Goal: Task Accomplishment & Management: Use online tool/utility

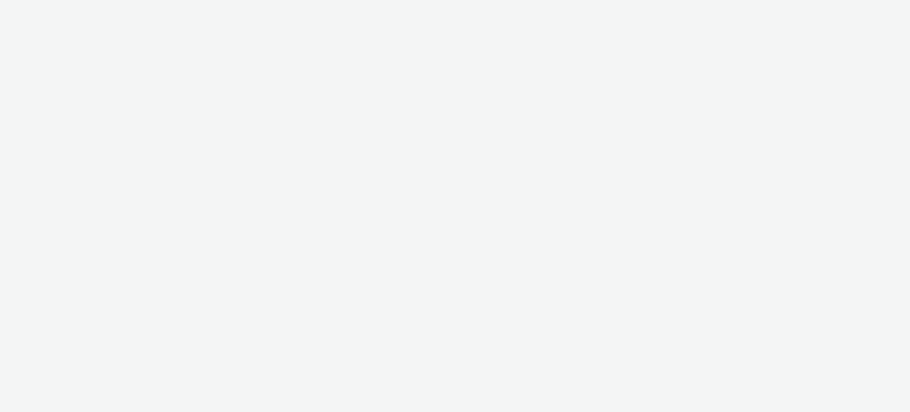
select select "47c37c18-910e-43a3-bb91-a2beb2847406"
select select "b1b940d3-d05b-48b5-821e-f328c33b988b"
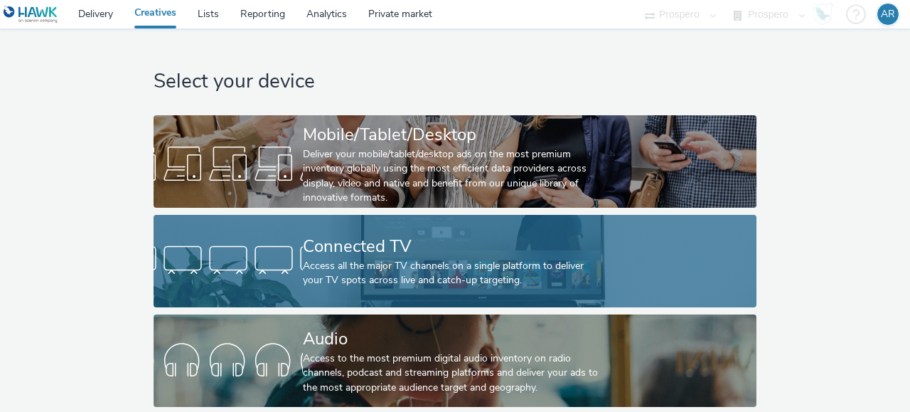
click at [342, 237] on div "Connected TV" at bounding box center [452, 246] width 299 height 25
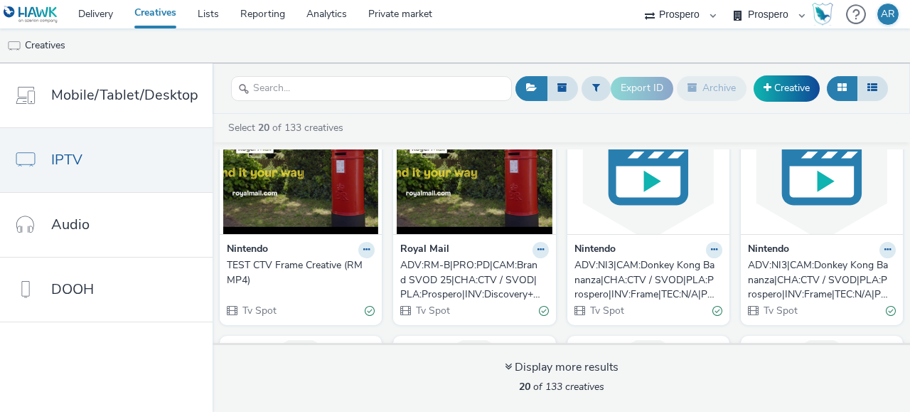
scroll to position [65, 0]
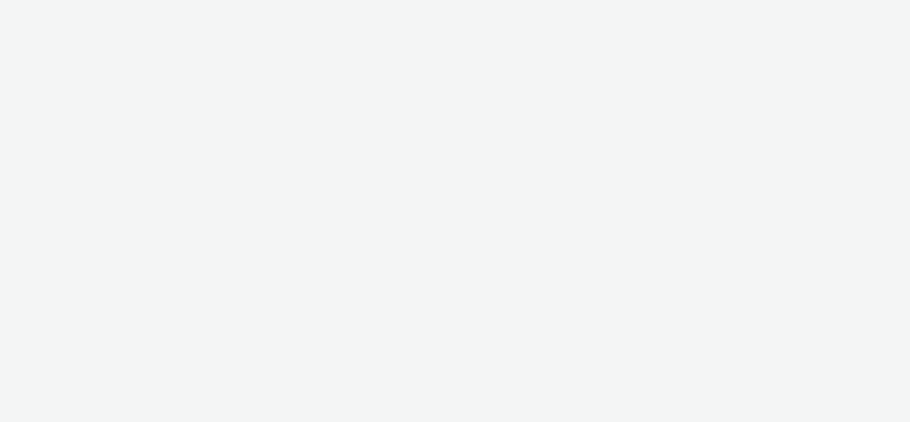
select select "47c37c18-910e-43a3-bb91-a2beb2847406"
select select "b1b940d3-d05b-48b5-821e-f328c33b988b"
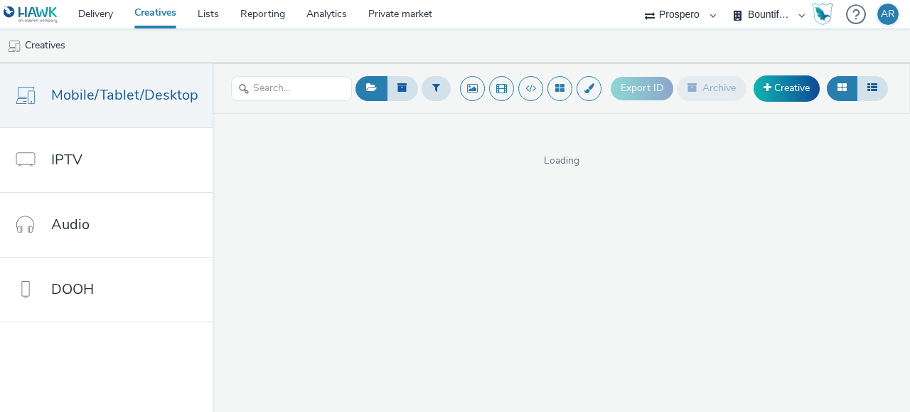
select select "47c37c18-910e-43a3-bb91-a2beb2847406"
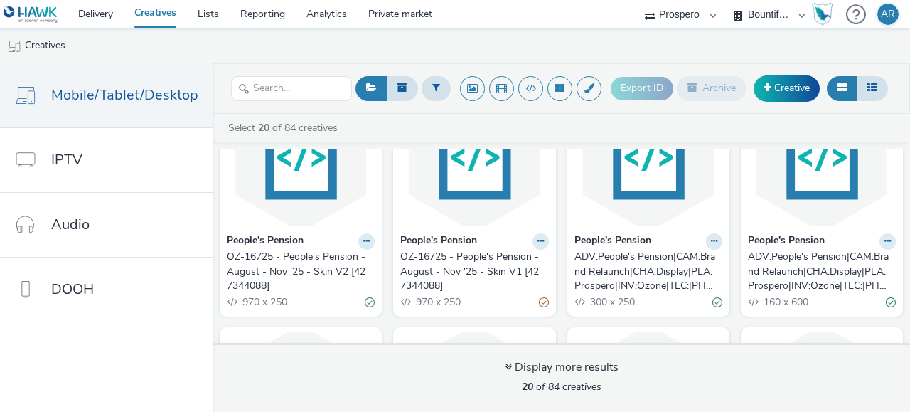
scroll to position [92, 0]
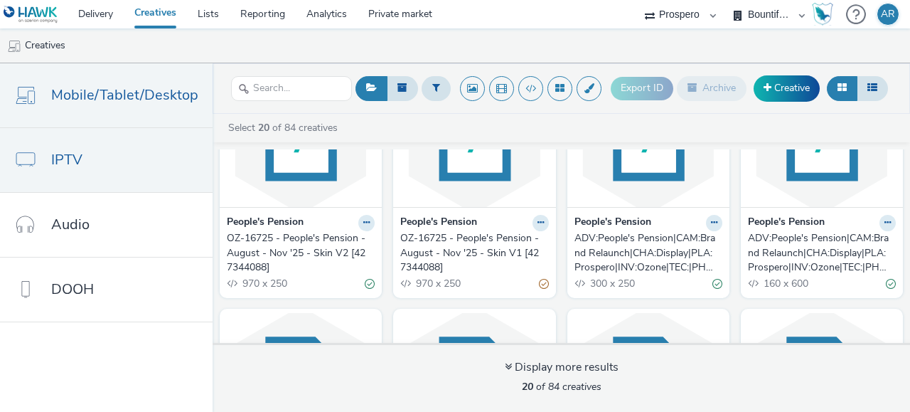
click at [104, 182] on link "IPTV" at bounding box center [106, 160] width 213 height 64
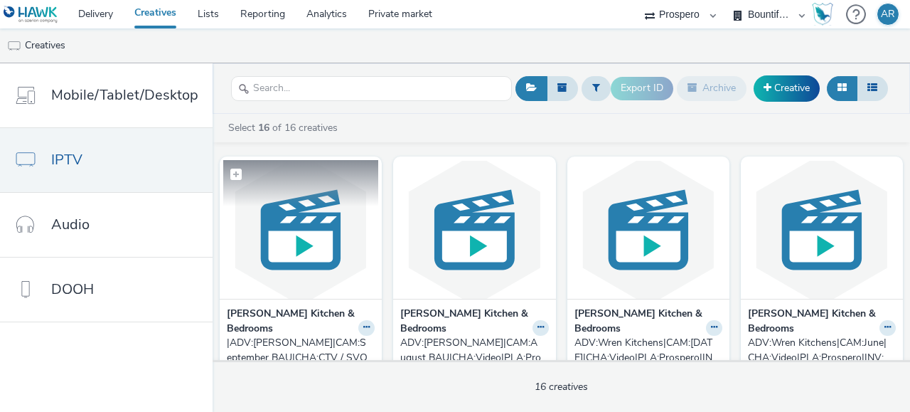
scroll to position [111, 0]
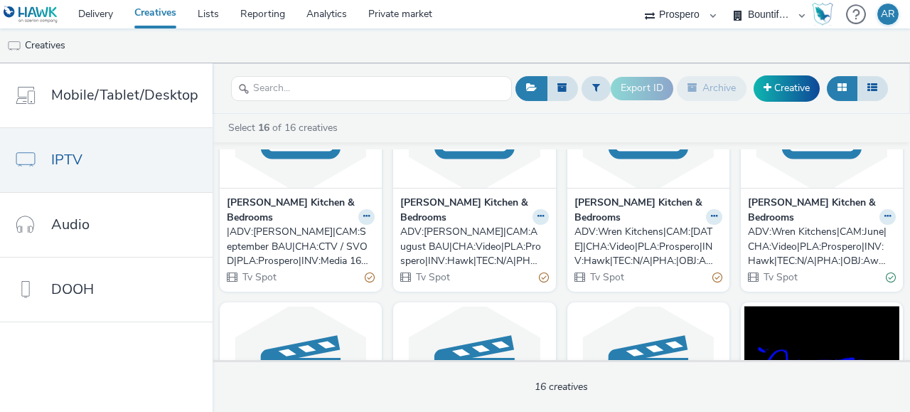
click at [371, 203] on div "Wren Kitchen & Bedrooms |ADV:Wren|CAM:September BAU|CHA:CTV / SVOD|PLA:Prospero…" at bounding box center [301, 240] width 162 height 104
click at [367, 209] on button at bounding box center [366, 217] width 16 height 16
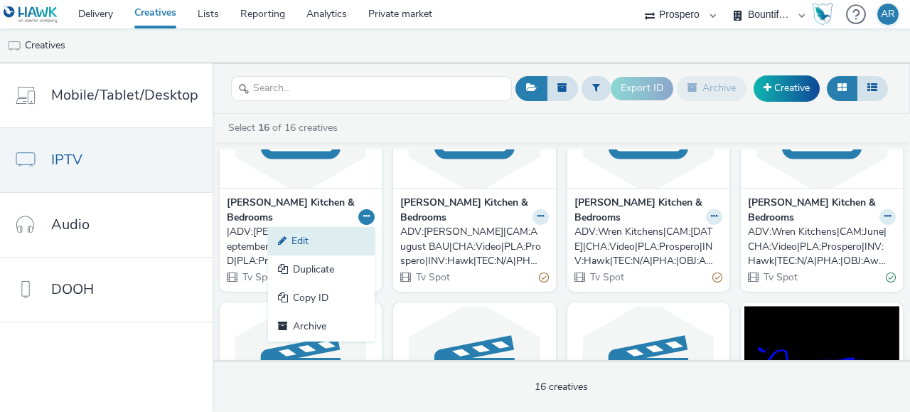
click at [356, 227] on link "Edit" at bounding box center [321, 241] width 107 height 28
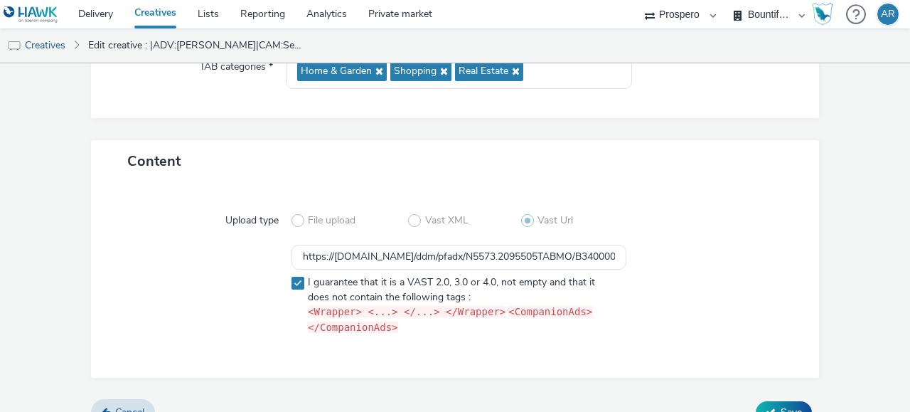
scroll to position [256, 0]
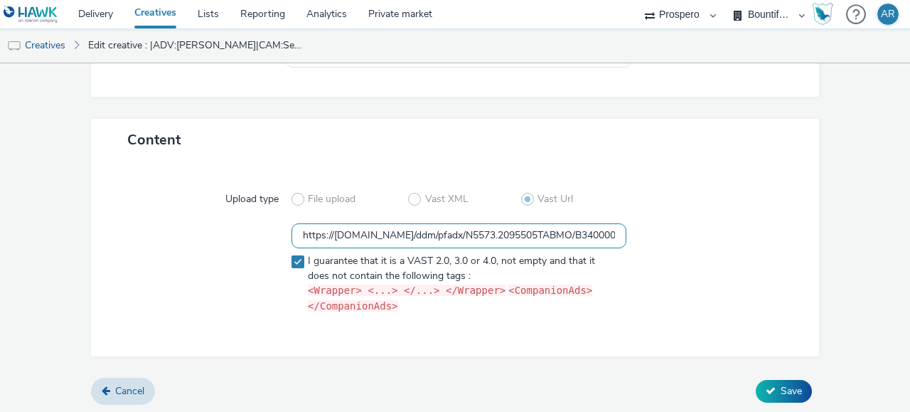
click at [294, 223] on input "https://ad.doubleclick.net/ddm/pfadx/N5573.2095505TABMO/B34000016.428363379;sz=…" at bounding box center [458, 235] width 335 height 25
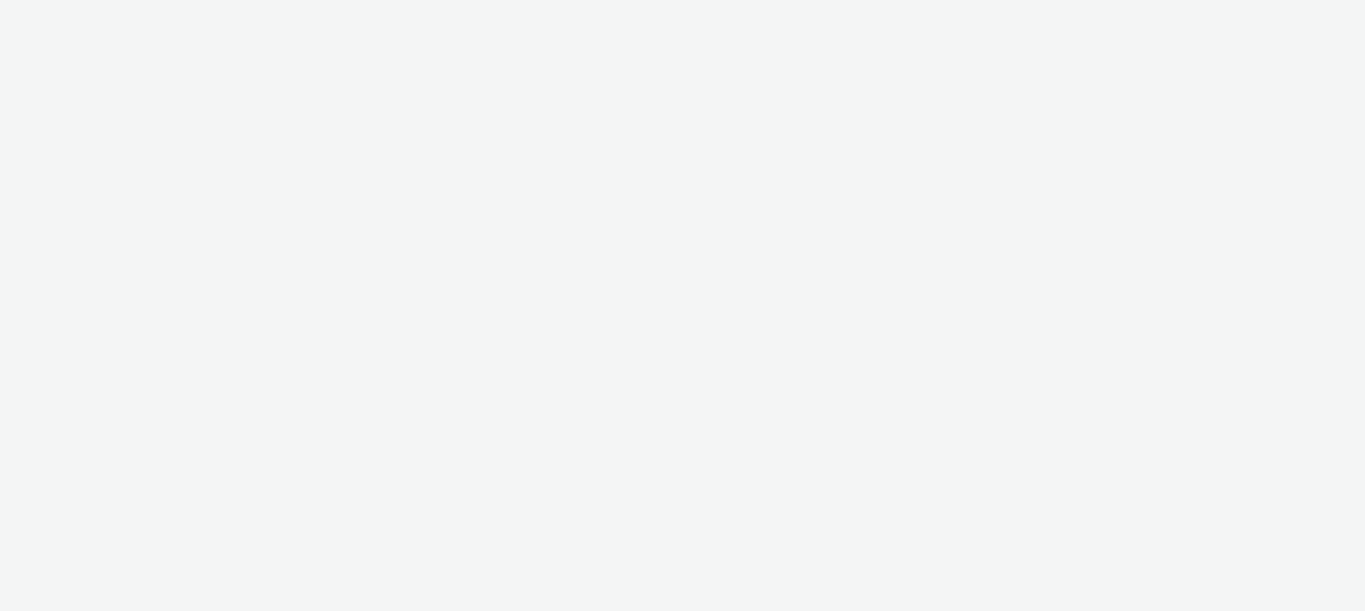
select select "47c37c18-910e-43a3-bb91-a2beb2847406"
select select "b1b940d3-d05b-48b5-821e-f328c33b988b"
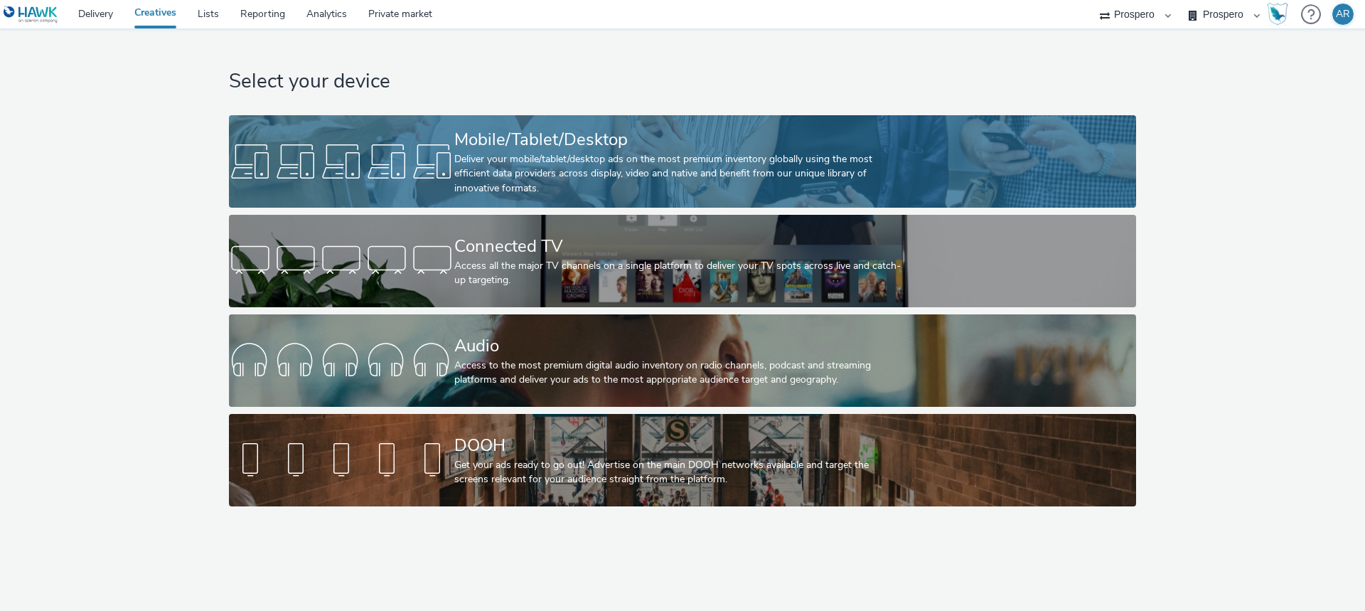
click at [562, 193] on div "Deliver your mobile/tablet/desktop ads on the most premium inventory globally u…" at bounding box center [679, 173] width 451 height 43
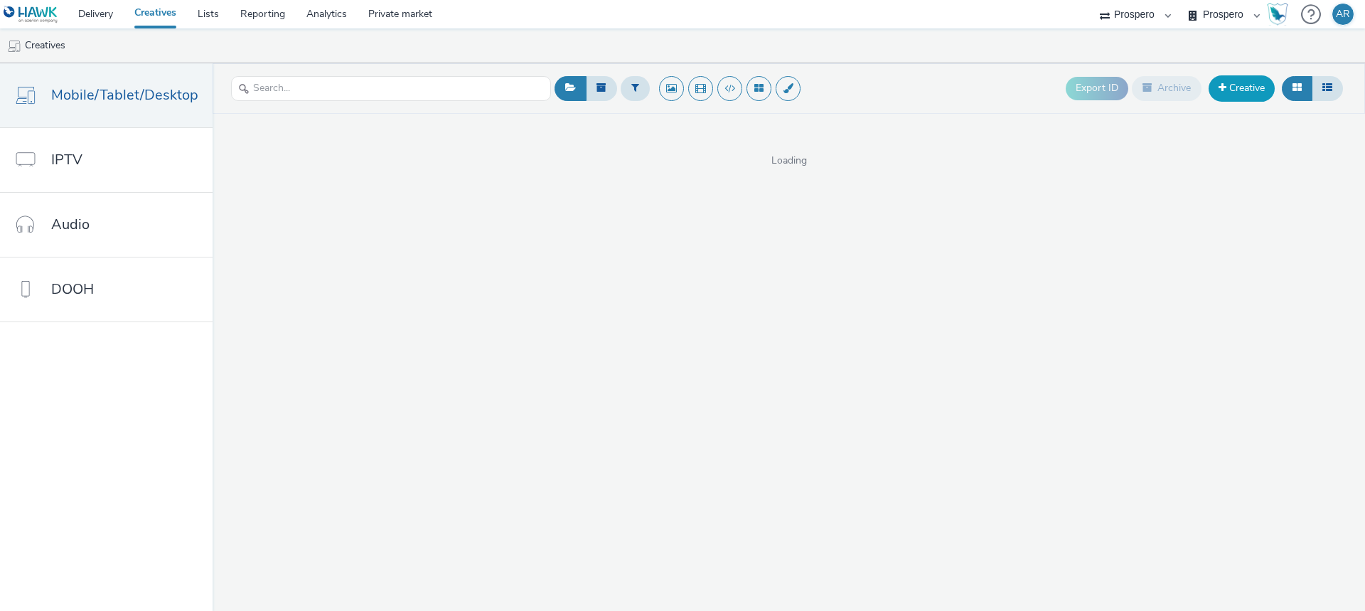
click at [1239, 97] on link "Creative" at bounding box center [1241, 88] width 66 height 26
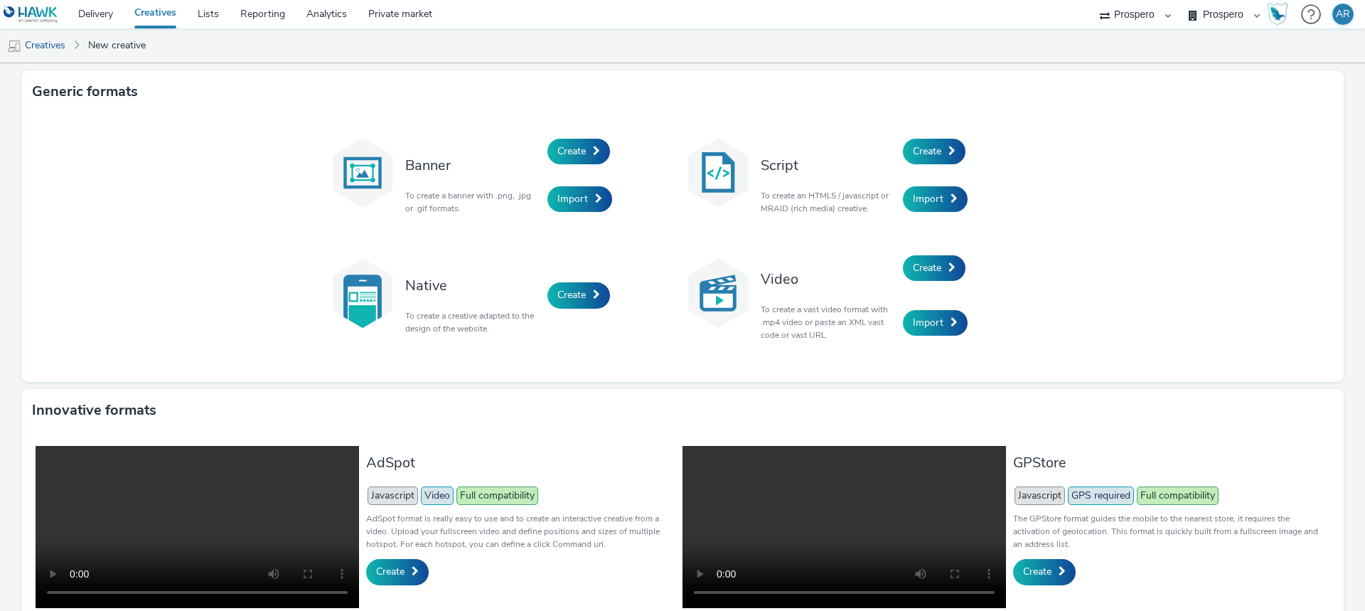
click at [936, 251] on div "Create" at bounding box center [970, 268] width 135 height 55
click at [936, 269] on span "Create" at bounding box center [927, 268] width 28 height 14
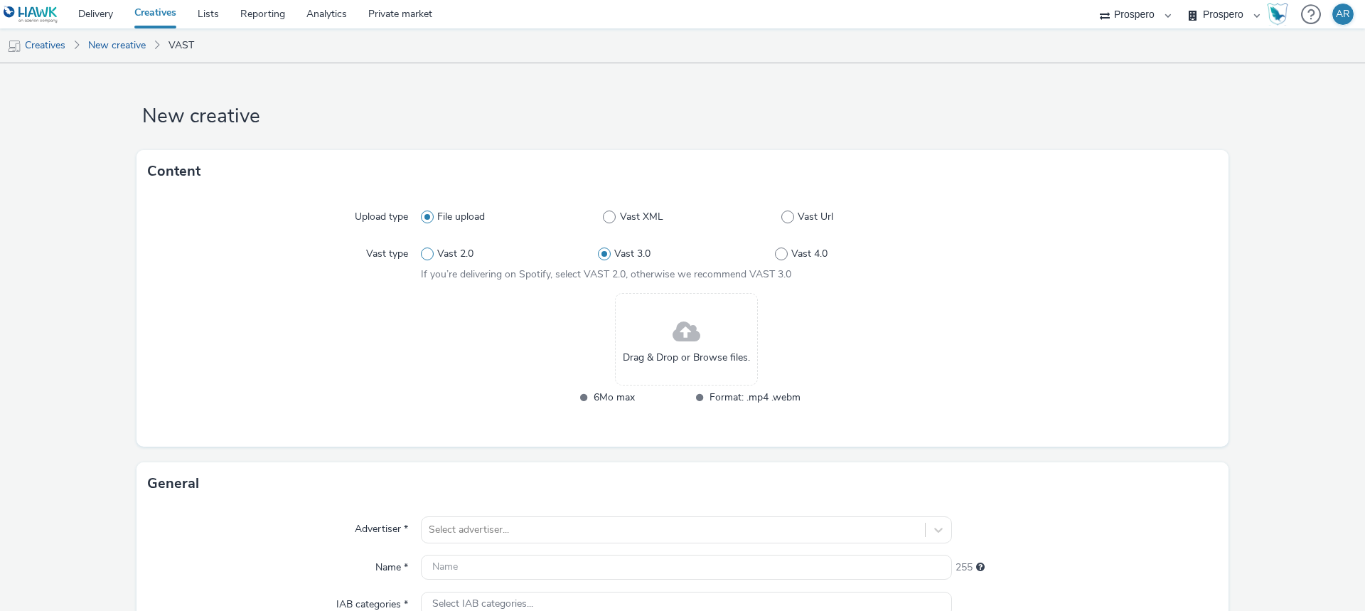
click at [466, 249] on span "Vast 2.0" at bounding box center [455, 254] width 36 height 14
click at [430, 250] on input "Vast 2.0" at bounding box center [425, 254] width 9 height 9
radio input "true"
radio input "false"
click at [716, 353] on span "Drag & Drop or Browse files." at bounding box center [686, 357] width 127 height 14
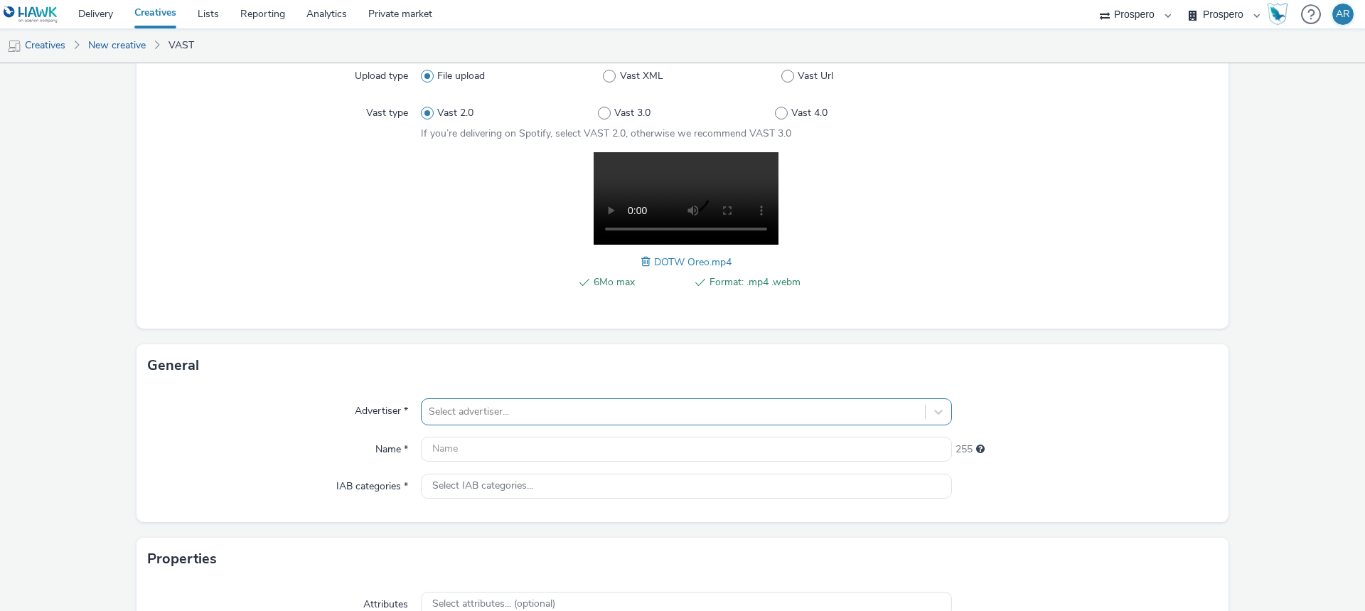
click at [515, 407] on div "Select advertiser..." at bounding box center [686, 411] width 531 height 27
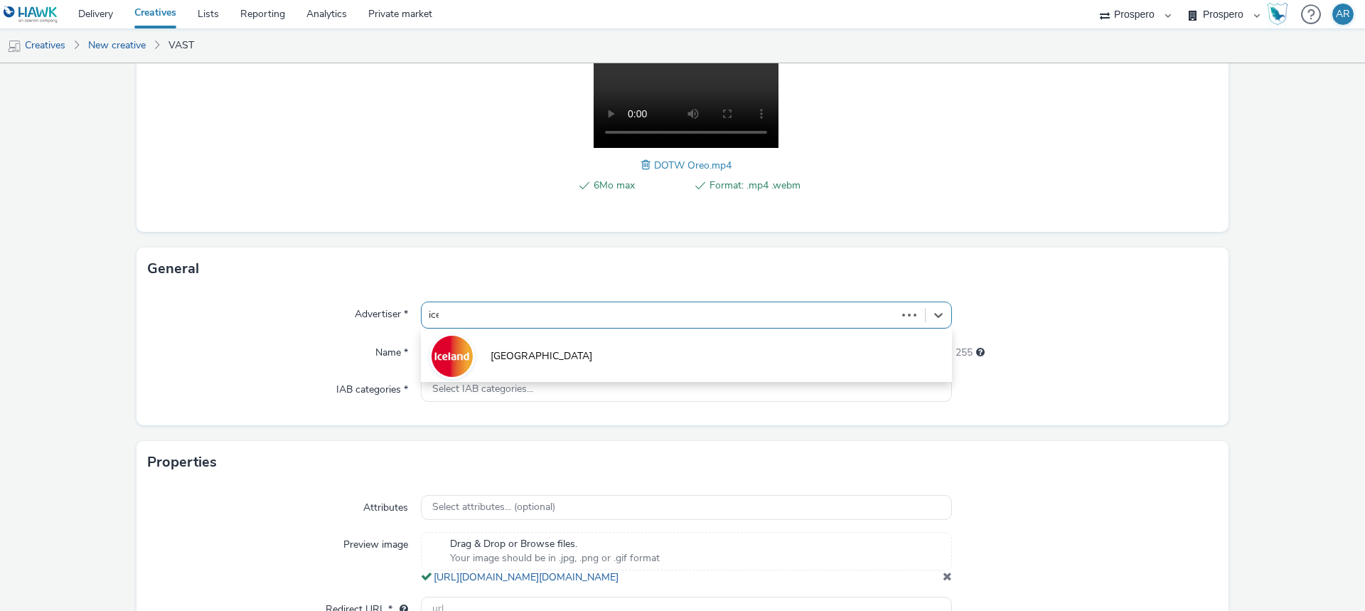
type input "icel"
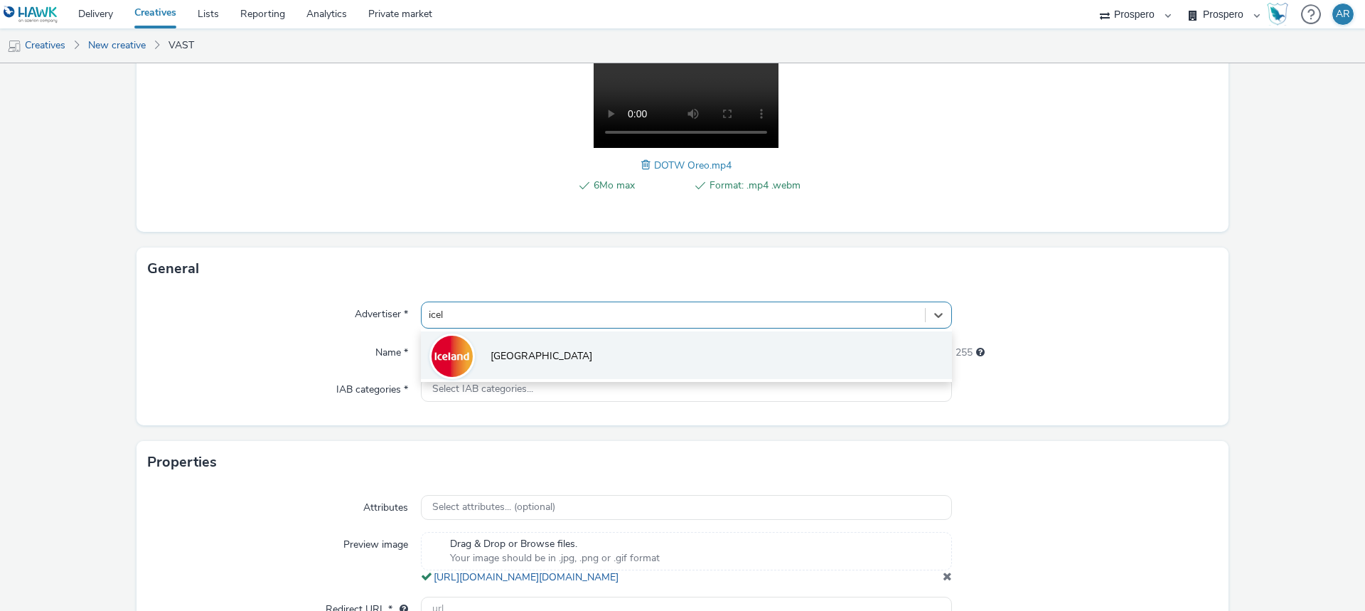
click at [515, 358] on span "[GEOGRAPHIC_DATA]" at bounding box center [541, 356] width 102 height 14
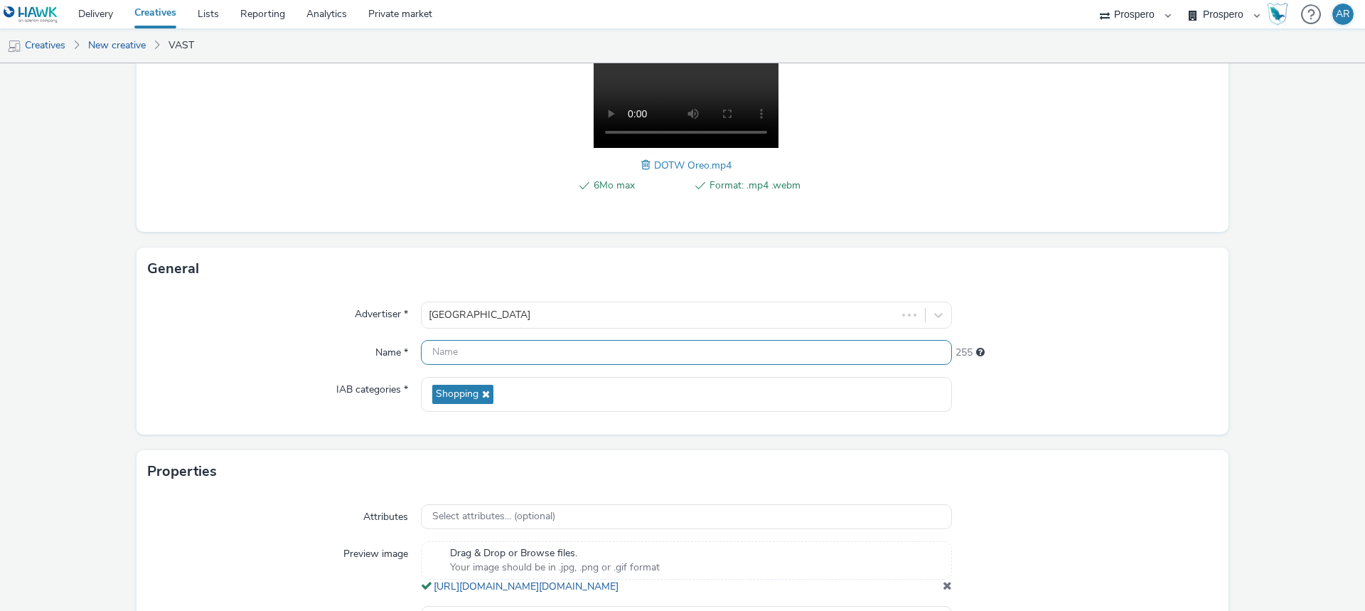
click at [471, 348] on input "text" at bounding box center [686, 352] width 531 height 25
type input "DOTW Oreo News [GEOGRAPHIC_DATA]"
click at [1248, 465] on form "New creative Content Upload type File upload Vast XML Vast Url Vast type Vast 2…" at bounding box center [682, 266] width 1365 height 881
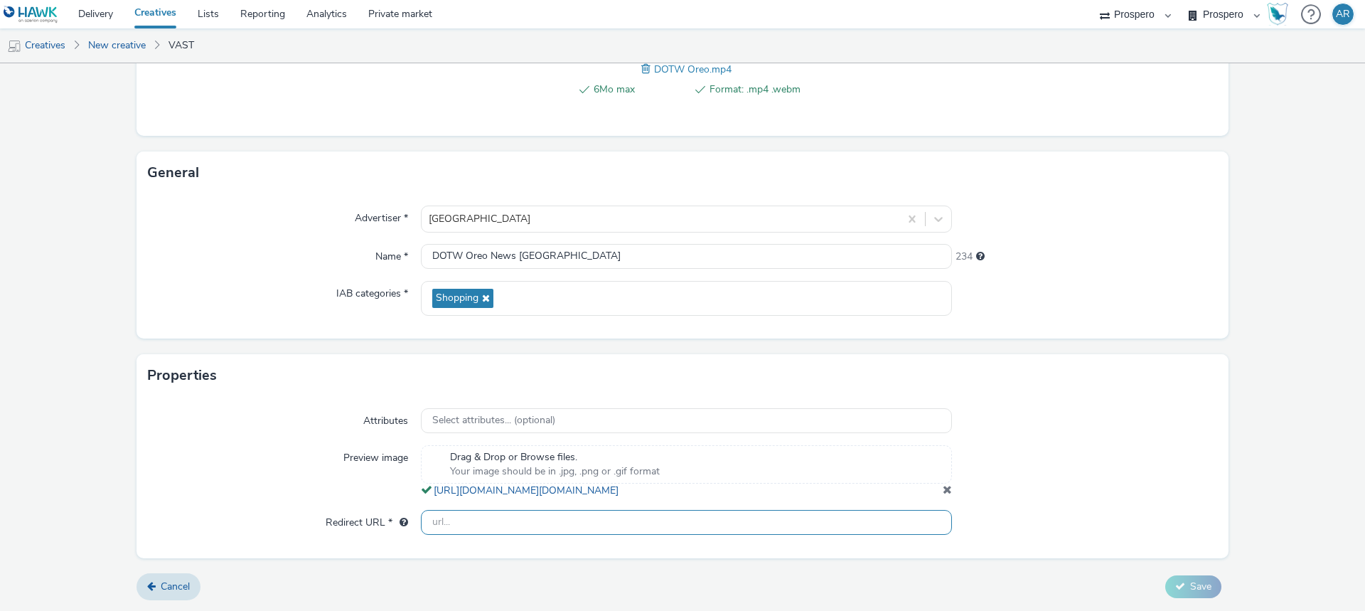
click at [532, 518] on input "text" at bounding box center [686, 522] width 531 height 25
type input "[URL][DOMAIN_NAME]"
click at [1169, 579] on button "Save" at bounding box center [1193, 586] width 56 height 23
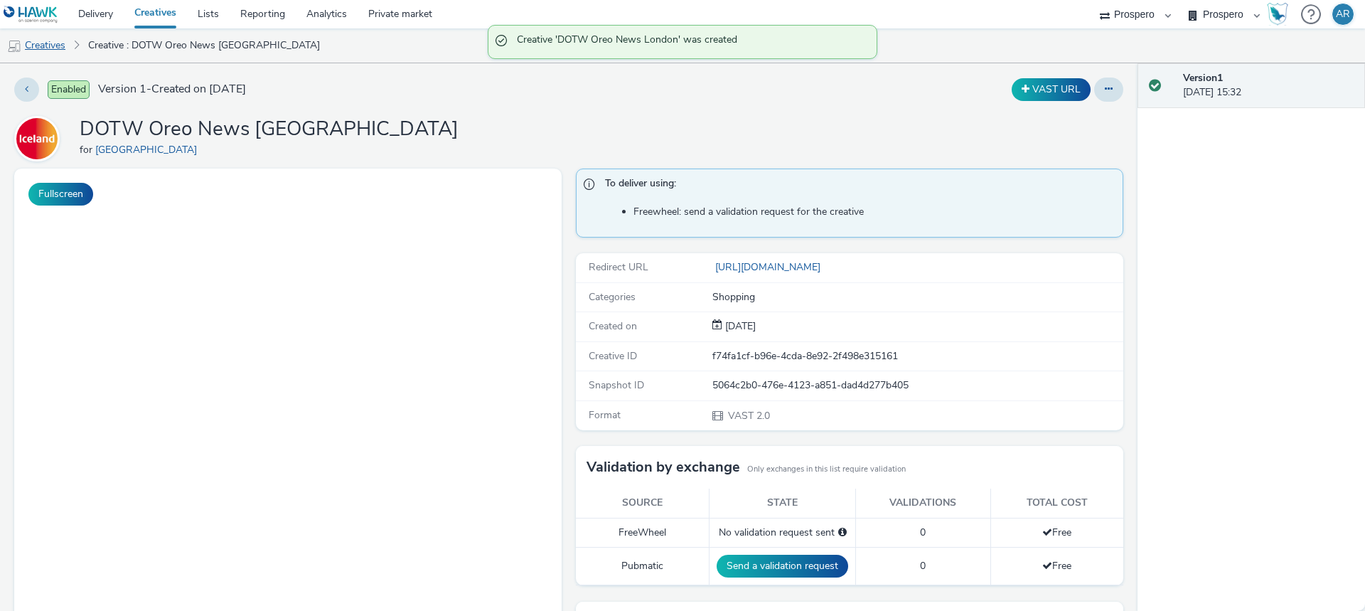
click at [56, 52] on link "Creatives" at bounding box center [36, 45] width 73 height 34
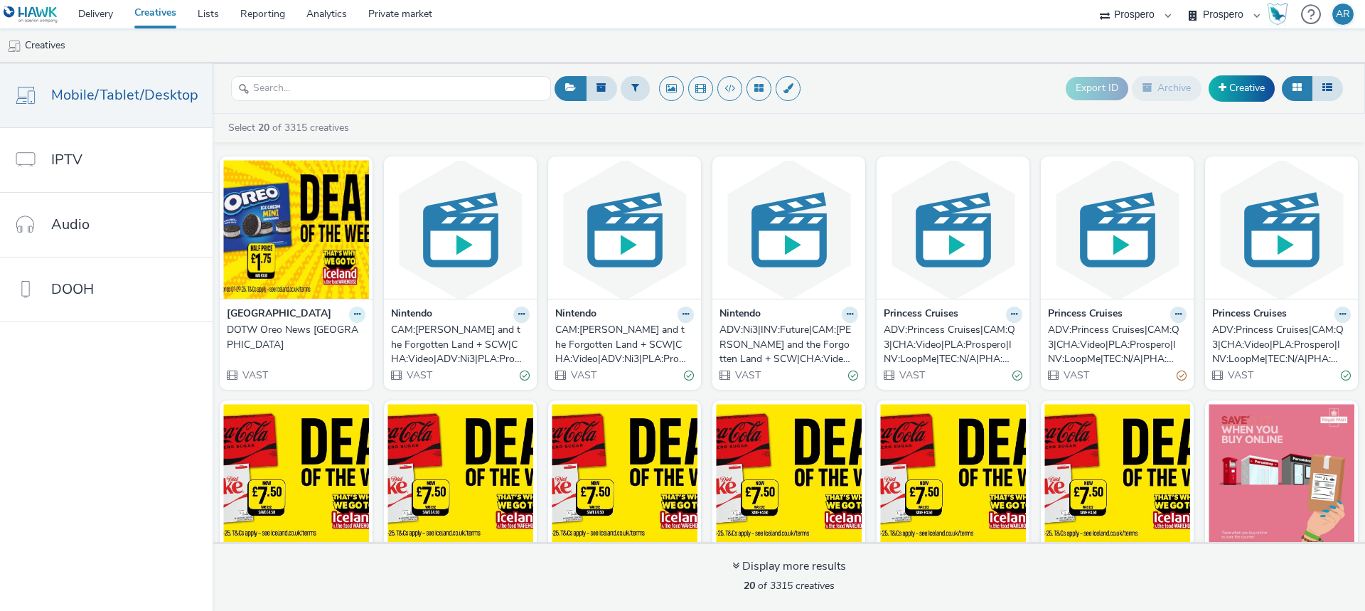
click at [354, 312] on icon at bounding box center [357, 314] width 6 height 9
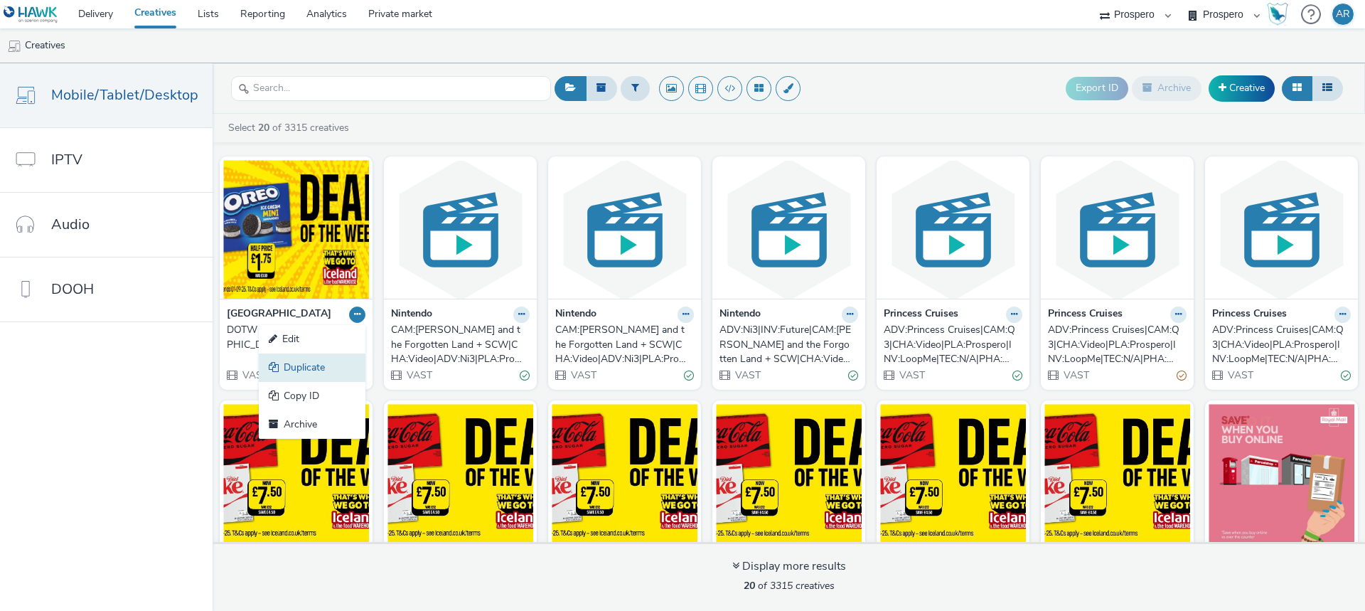
click at [329, 373] on link "Duplicate" at bounding box center [312, 367] width 107 height 28
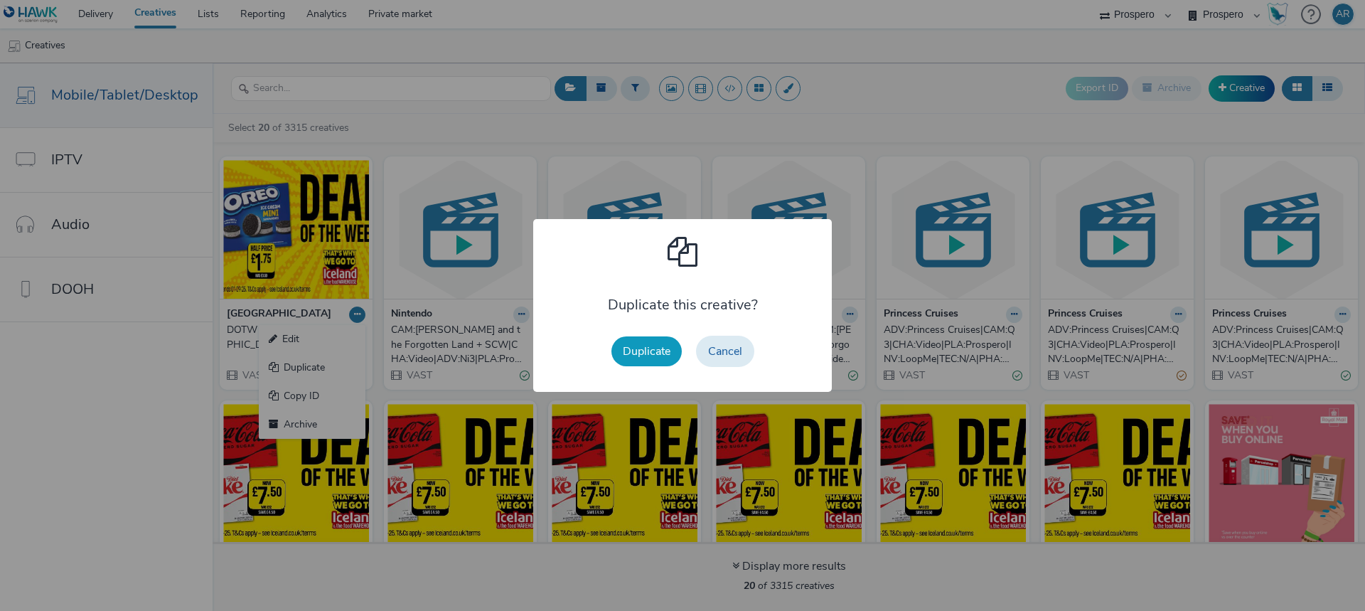
click at [643, 366] on button "Duplicate" at bounding box center [646, 351] width 70 height 30
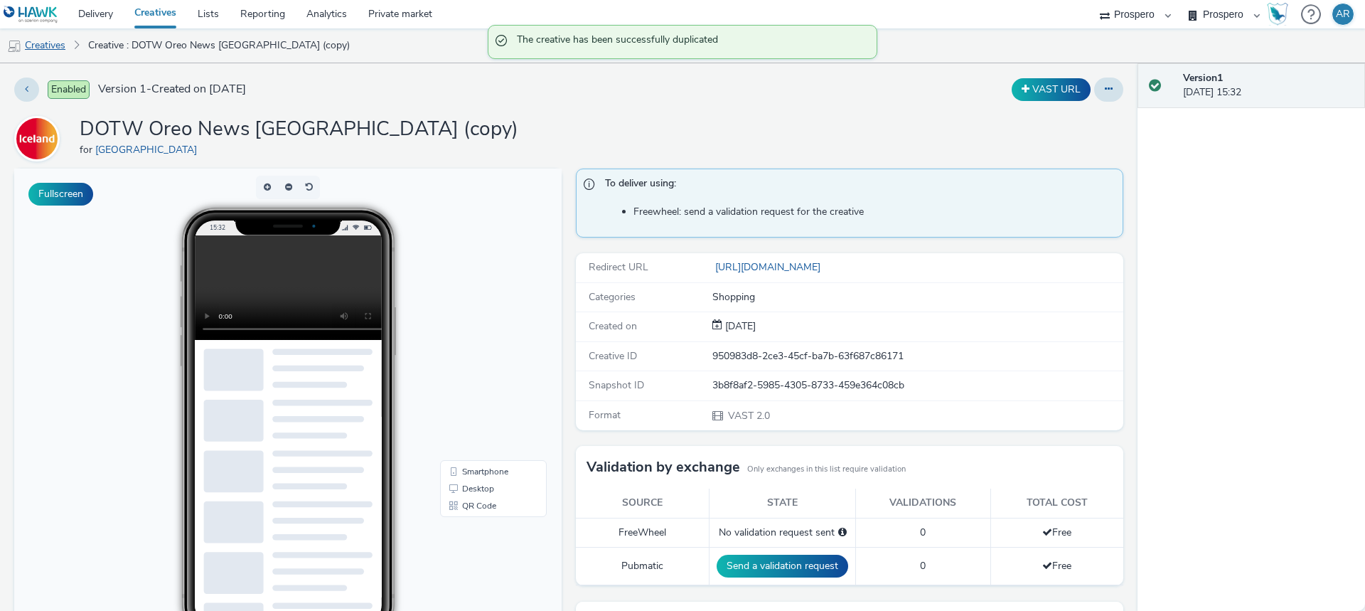
click at [53, 41] on link "Creatives" at bounding box center [36, 45] width 73 height 34
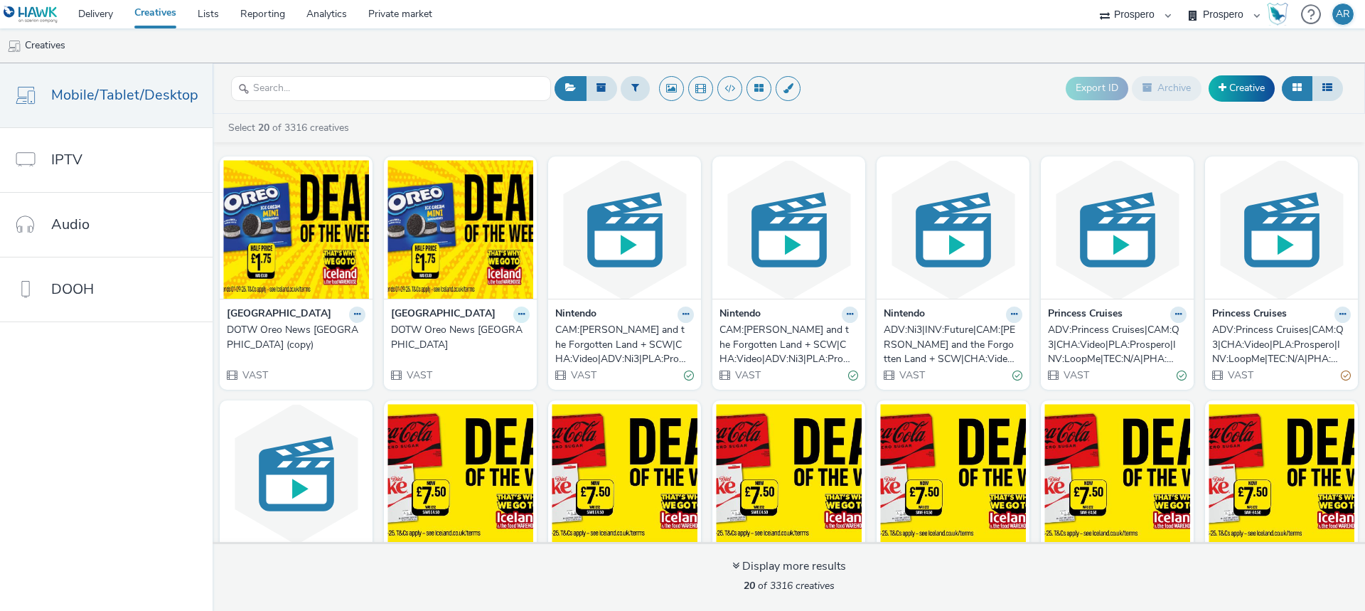
click at [360, 313] on icon at bounding box center [357, 314] width 6 height 9
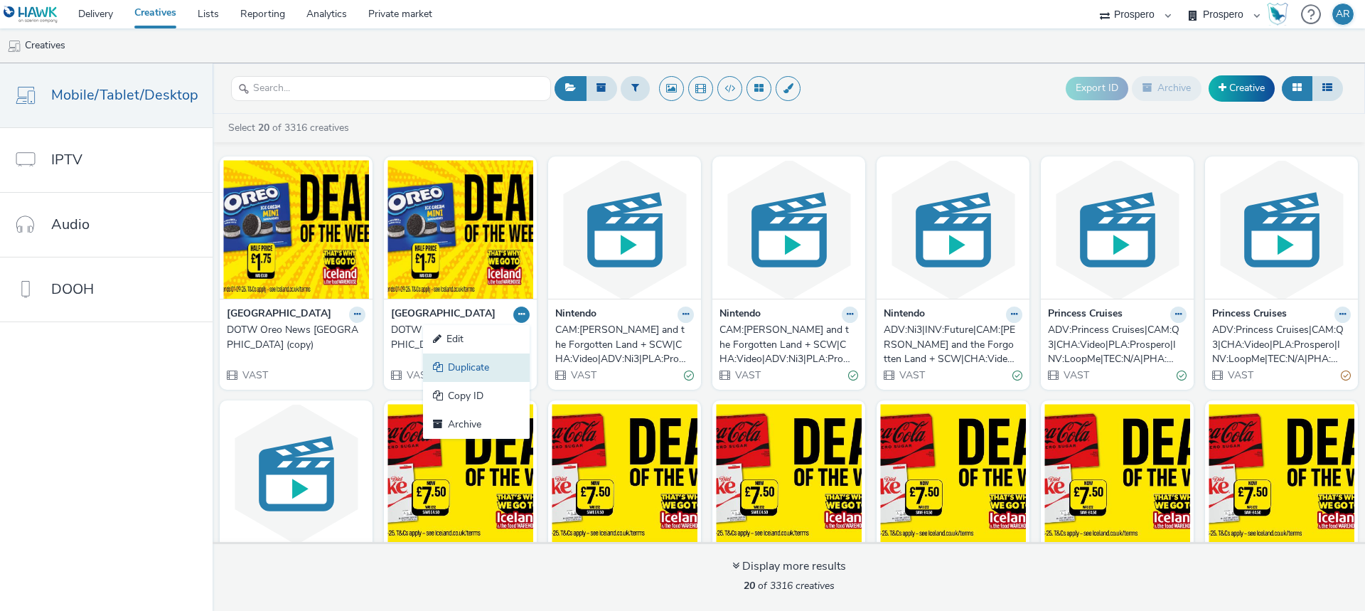
click at [468, 368] on link "Duplicate" at bounding box center [476, 367] width 107 height 28
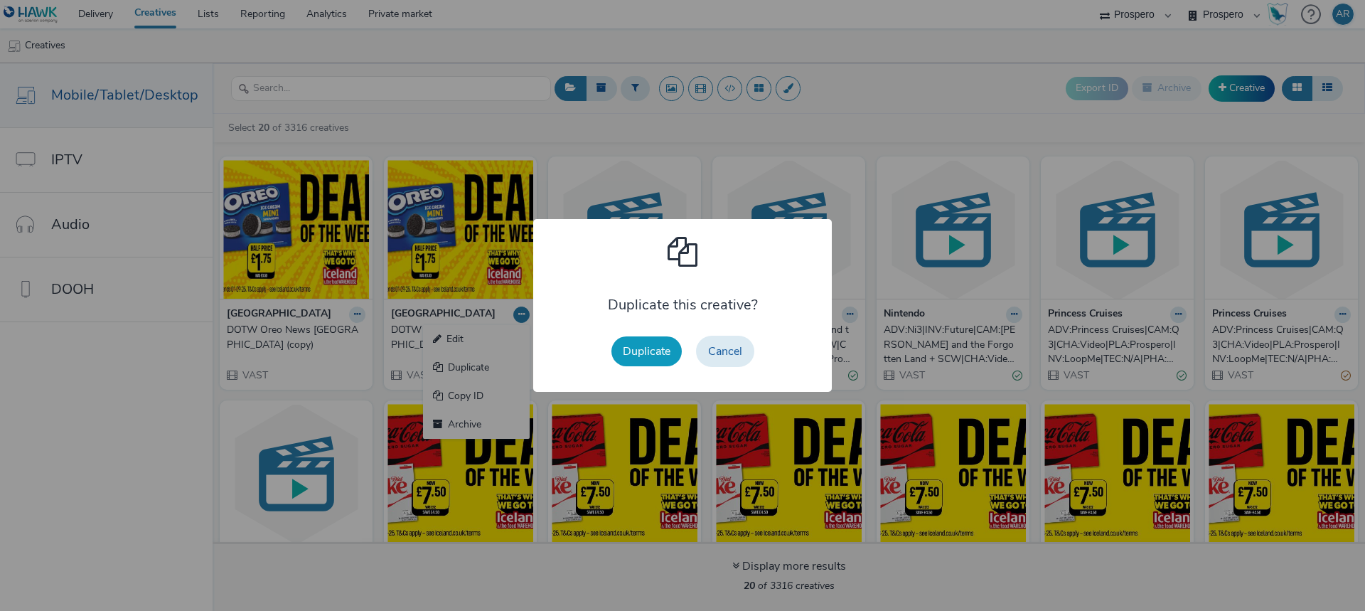
click at [656, 353] on button "Duplicate" at bounding box center [646, 351] width 70 height 30
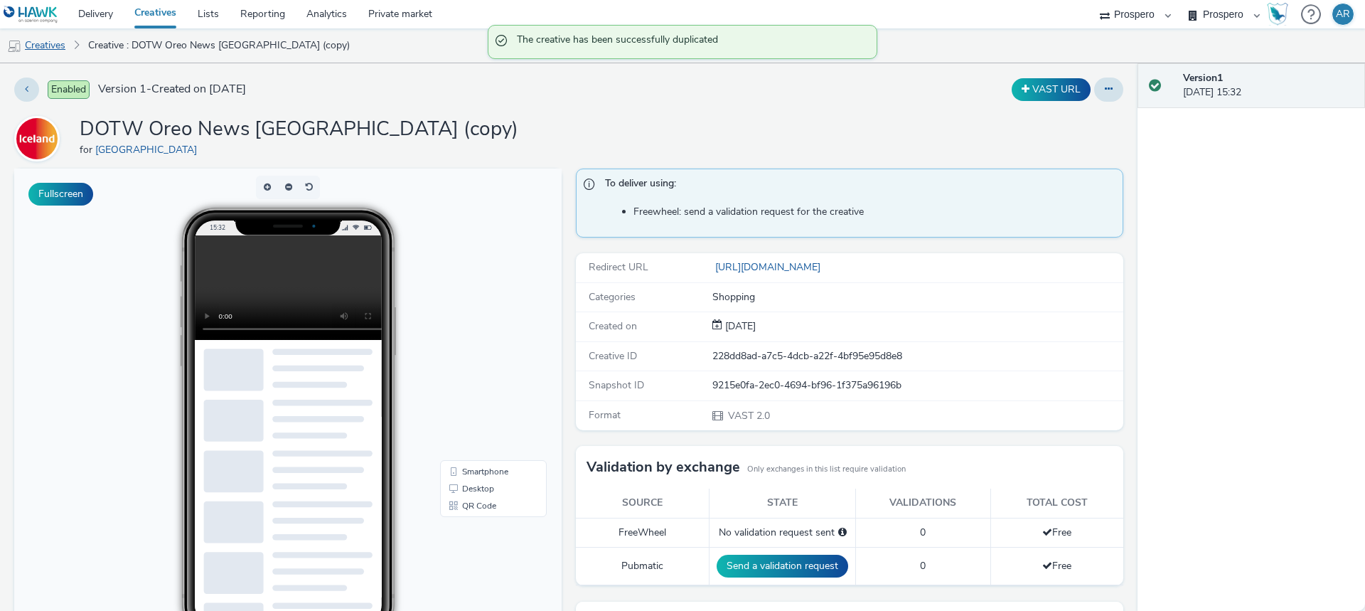
click at [60, 43] on link "Creatives" at bounding box center [36, 45] width 73 height 34
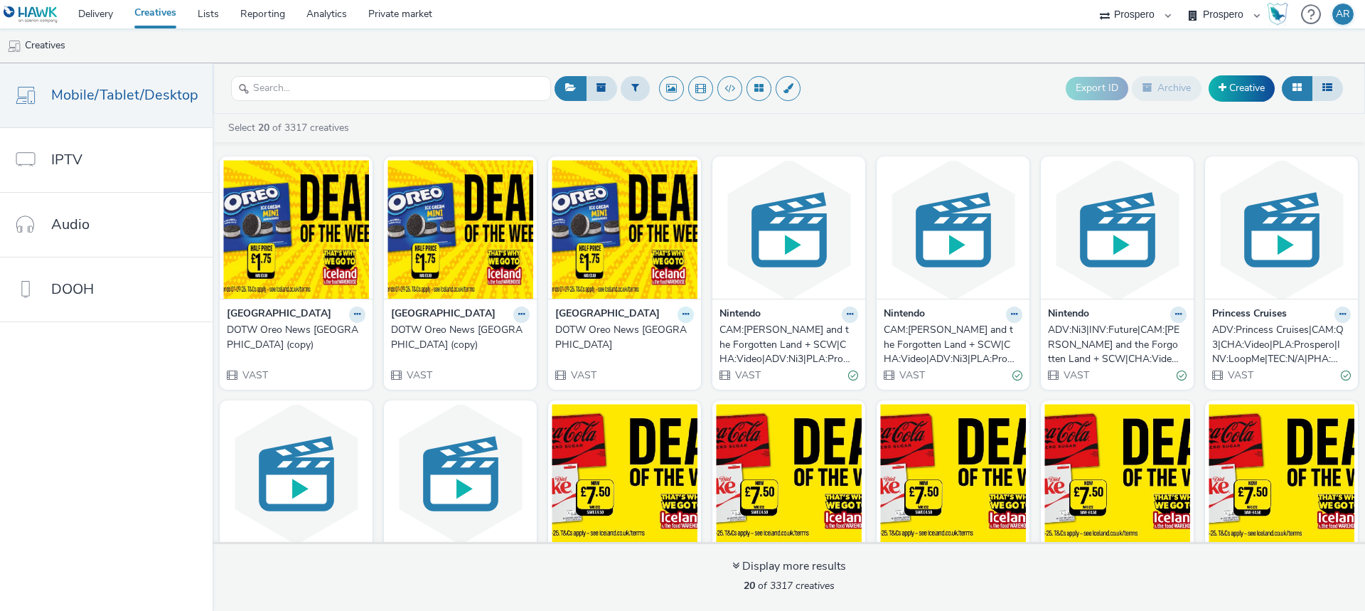
click at [360, 311] on icon at bounding box center [357, 314] width 6 height 9
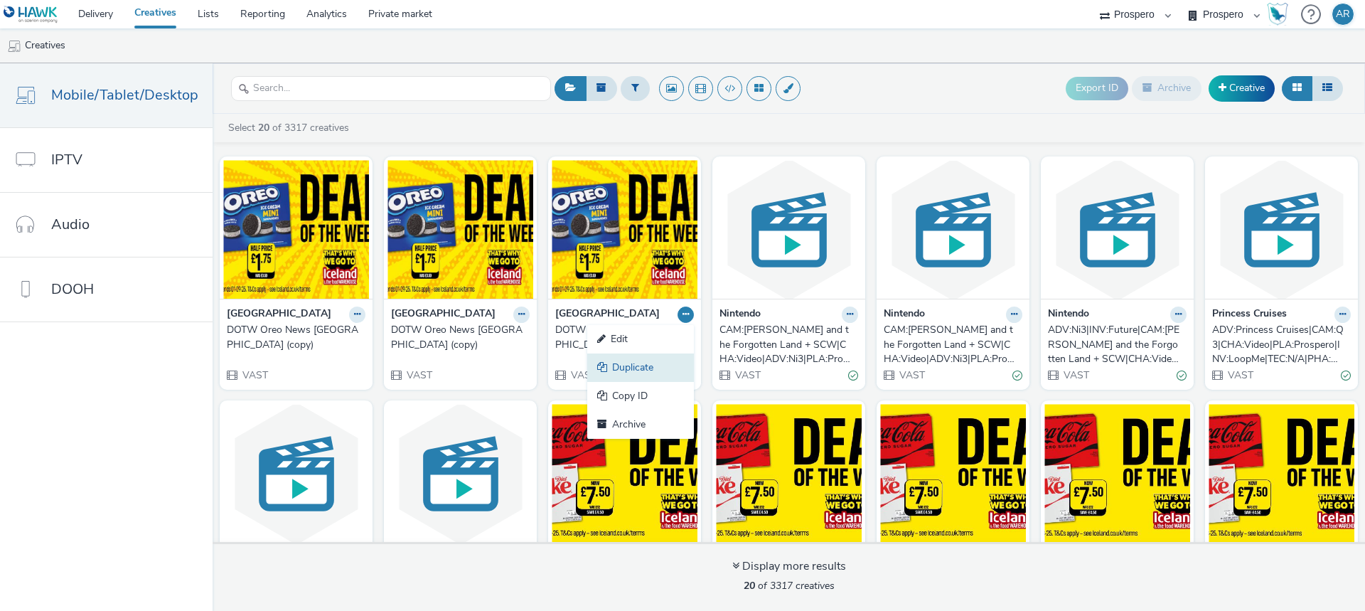
click at [625, 362] on link "Duplicate" at bounding box center [640, 367] width 107 height 28
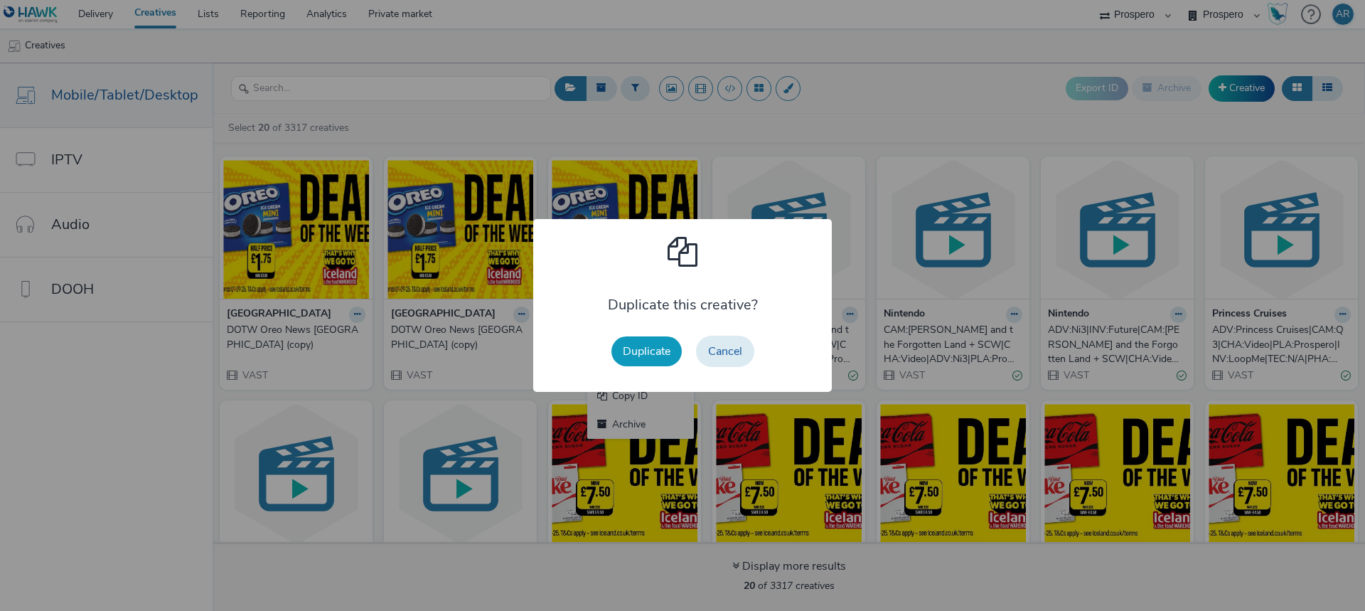
click at [641, 356] on button "Duplicate" at bounding box center [646, 351] width 70 height 30
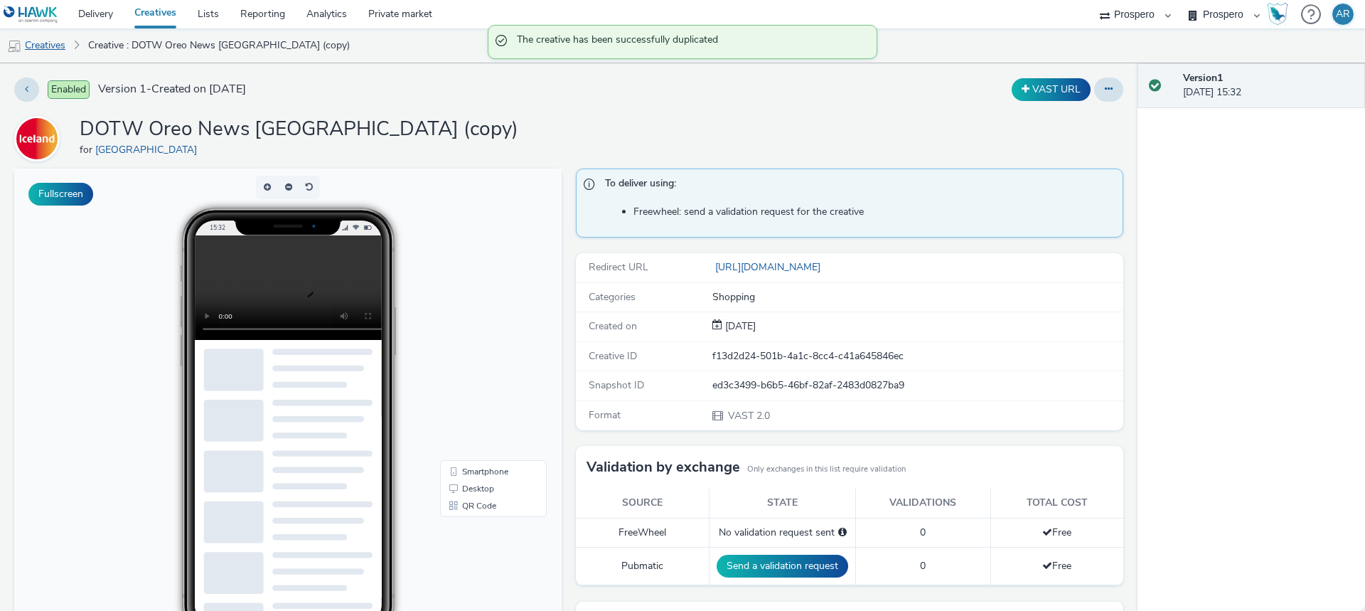
click at [49, 45] on link "Creatives" at bounding box center [36, 45] width 73 height 34
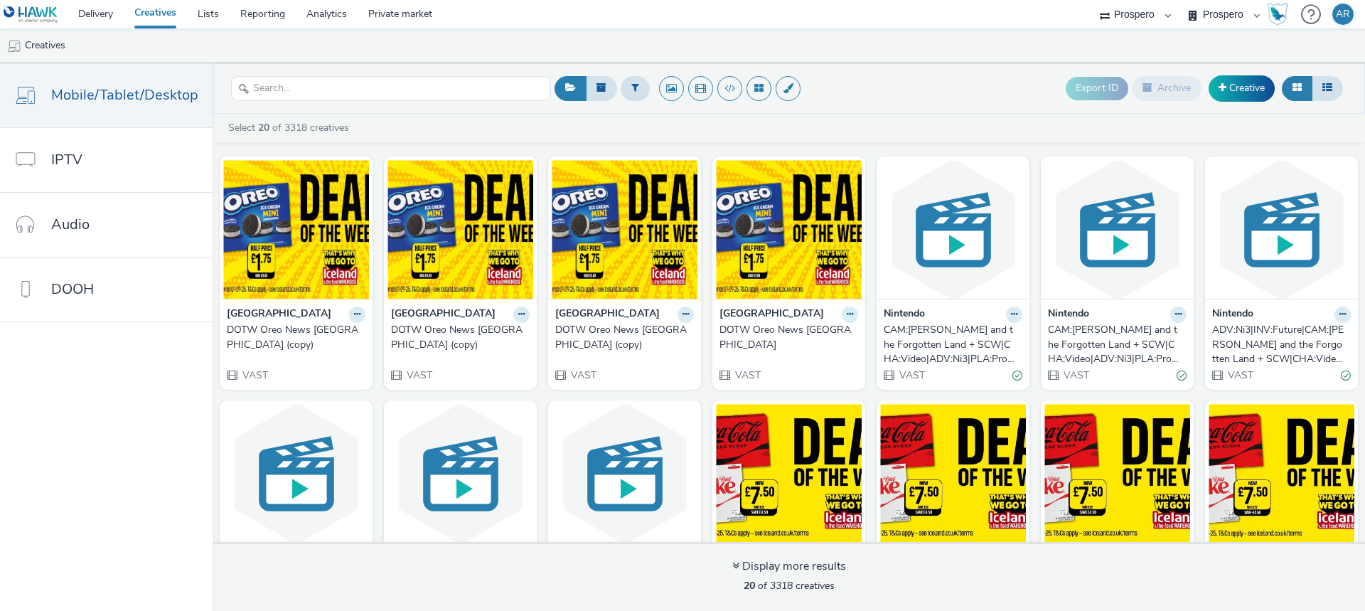
click at [365, 314] on button at bounding box center [357, 314] width 16 height 16
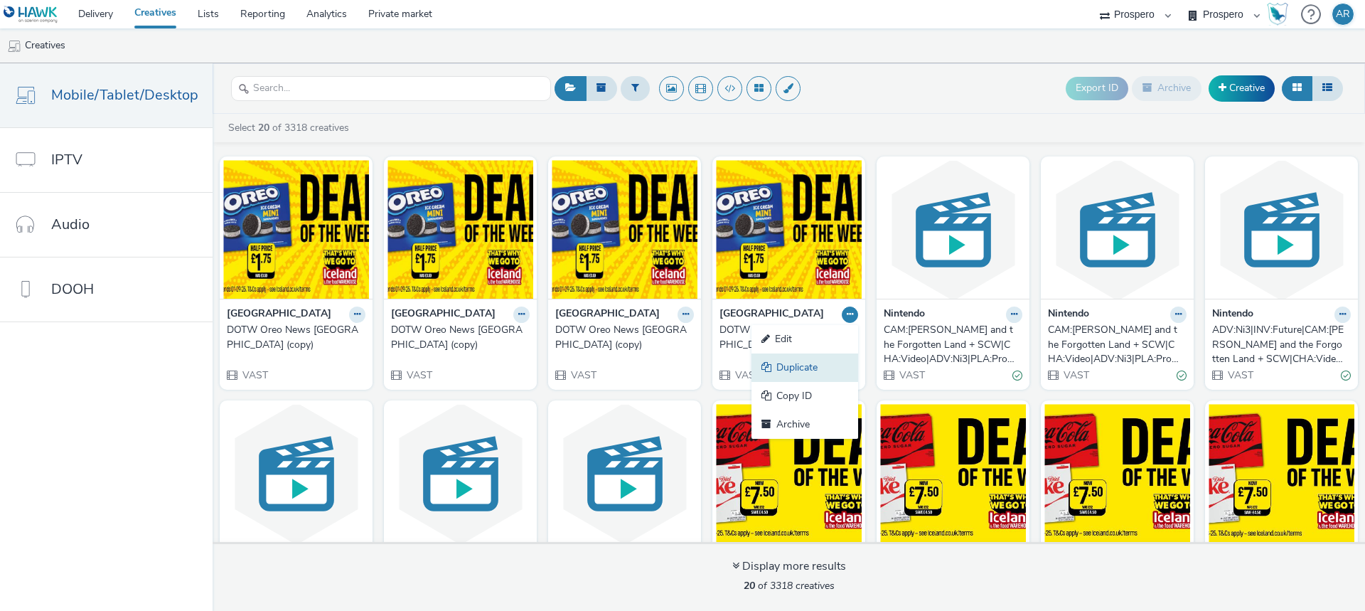
click at [800, 363] on link "Duplicate" at bounding box center [804, 367] width 107 height 28
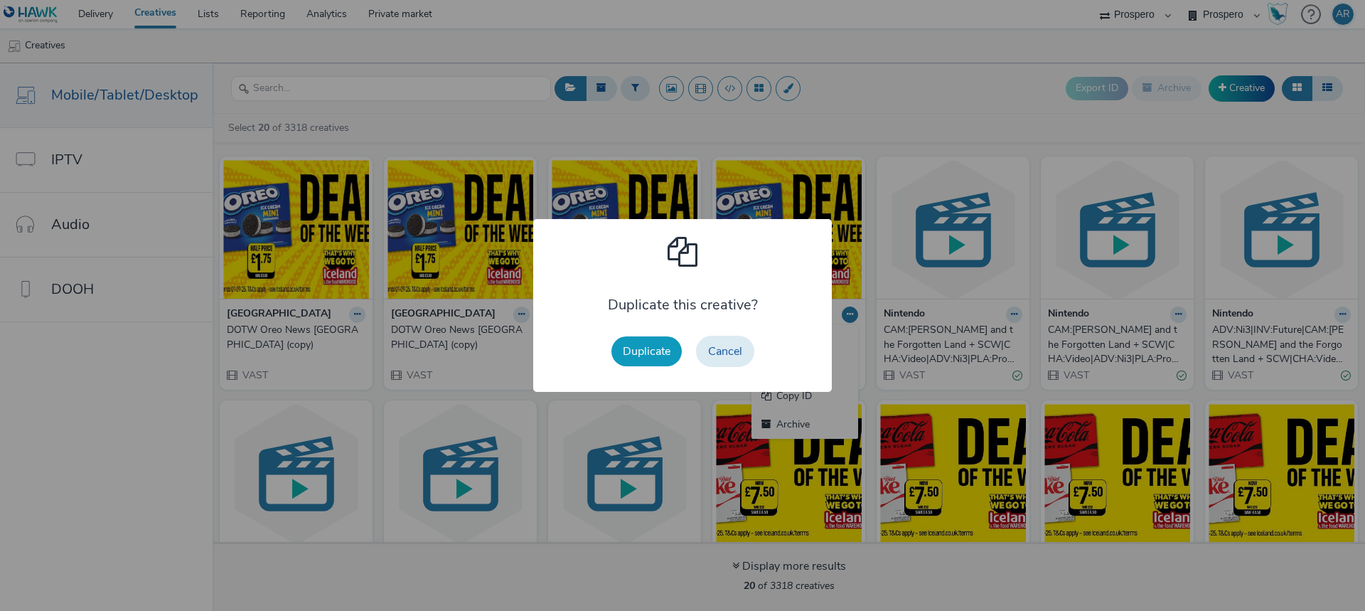
click at [657, 350] on button "Duplicate" at bounding box center [646, 351] width 70 height 30
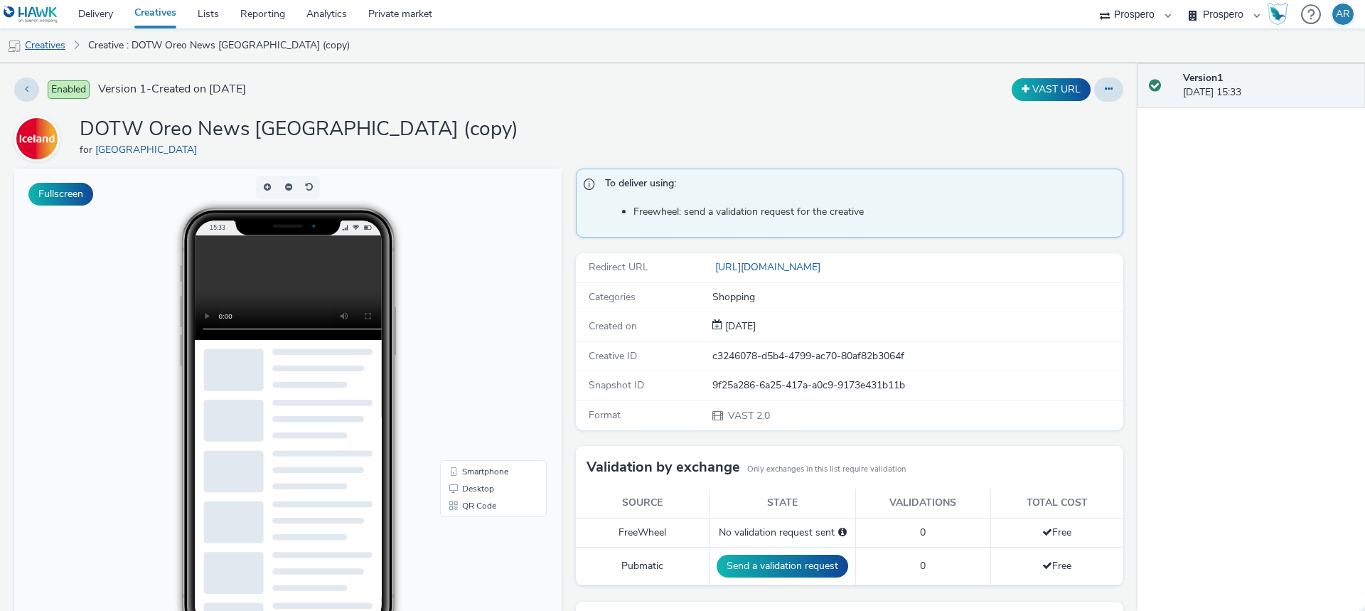
click at [45, 46] on link "Creatives" at bounding box center [36, 45] width 73 height 34
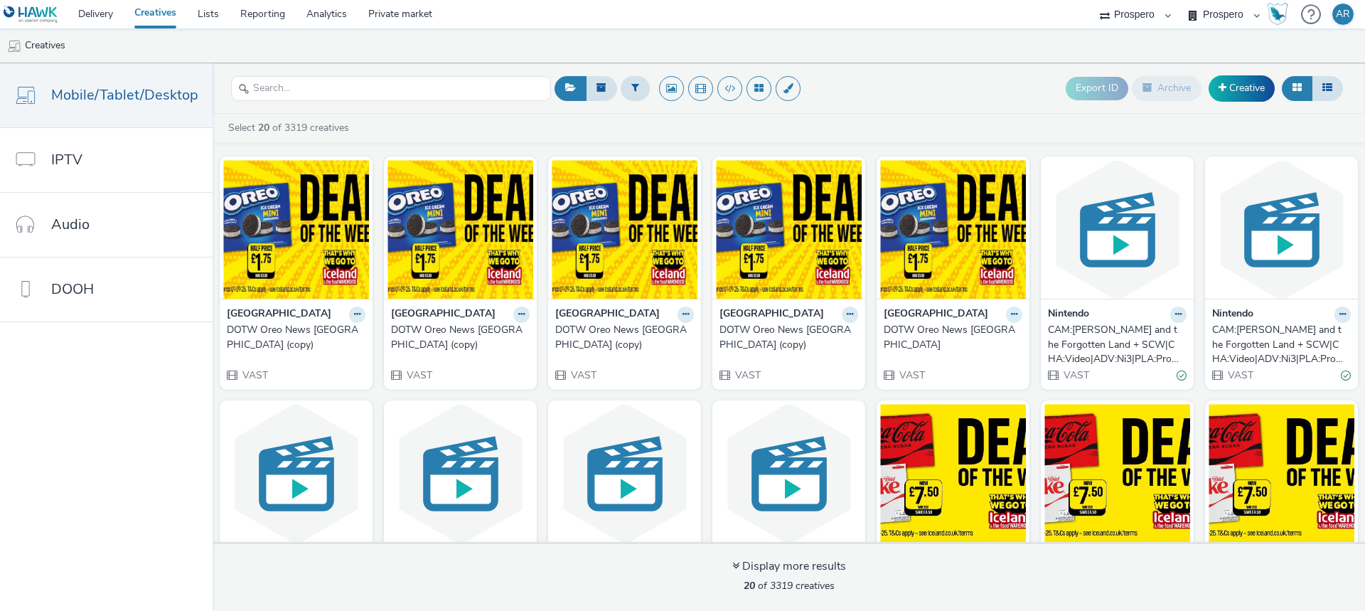
click at [360, 318] on icon at bounding box center [357, 314] width 6 height 9
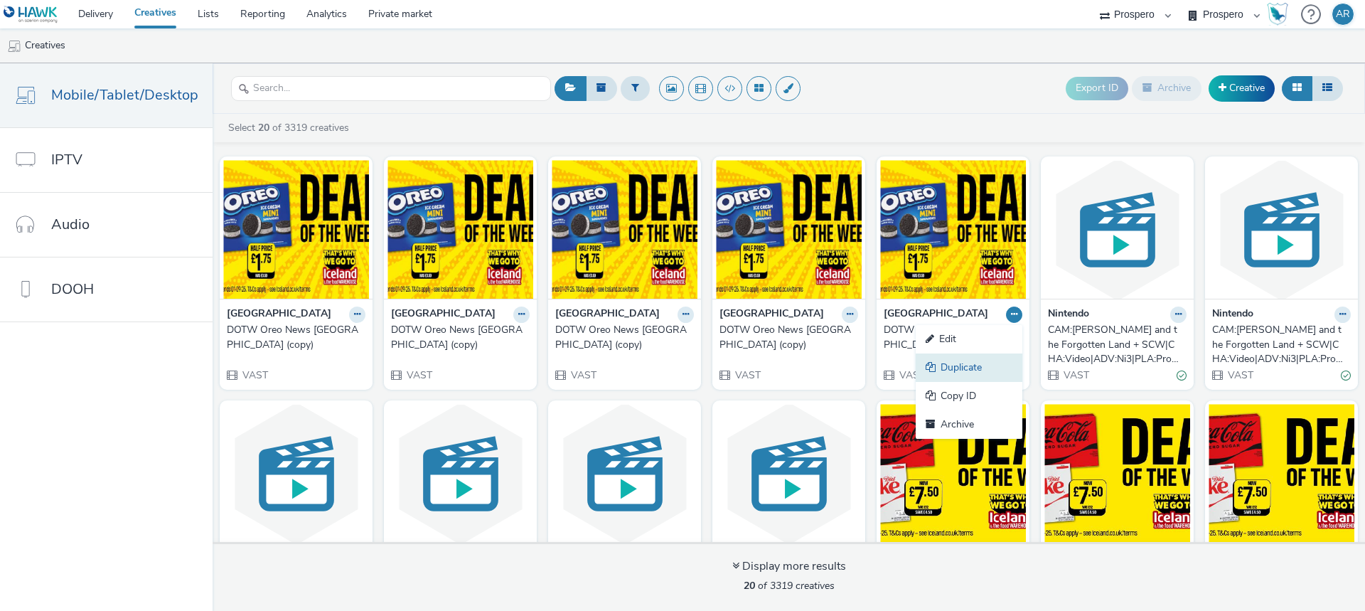
click at [960, 366] on link "Duplicate" at bounding box center [969, 367] width 107 height 28
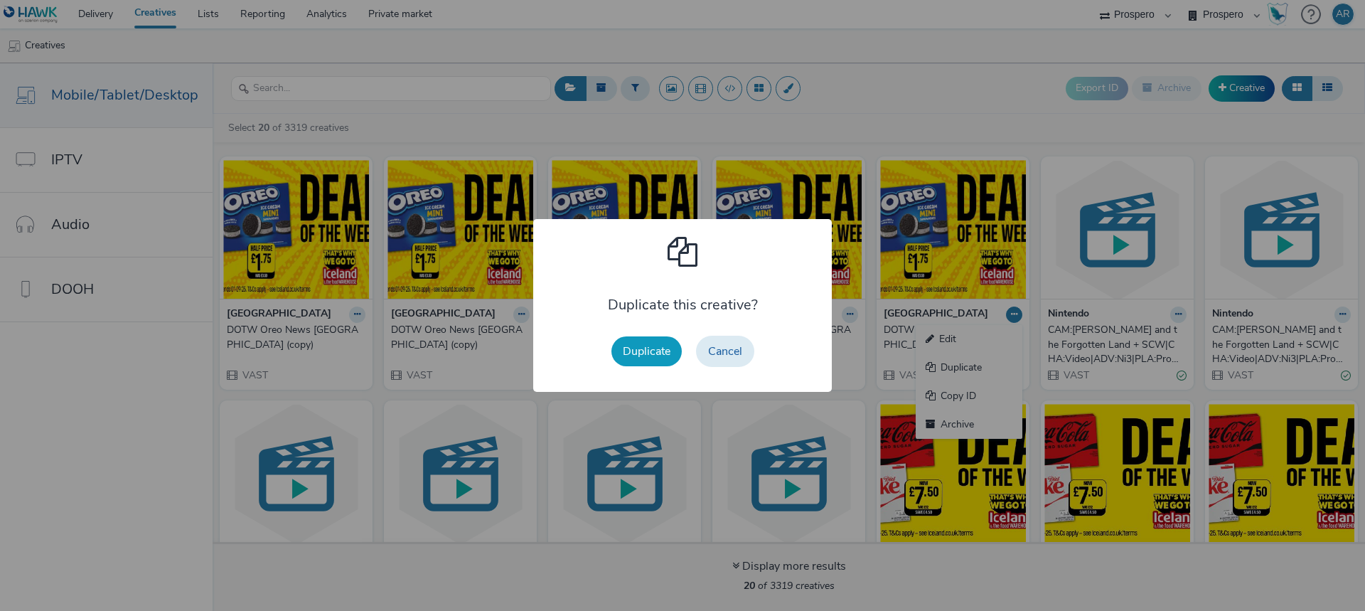
click at [635, 346] on button "Duplicate" at bounding box center [646, 351] width 70 height 30
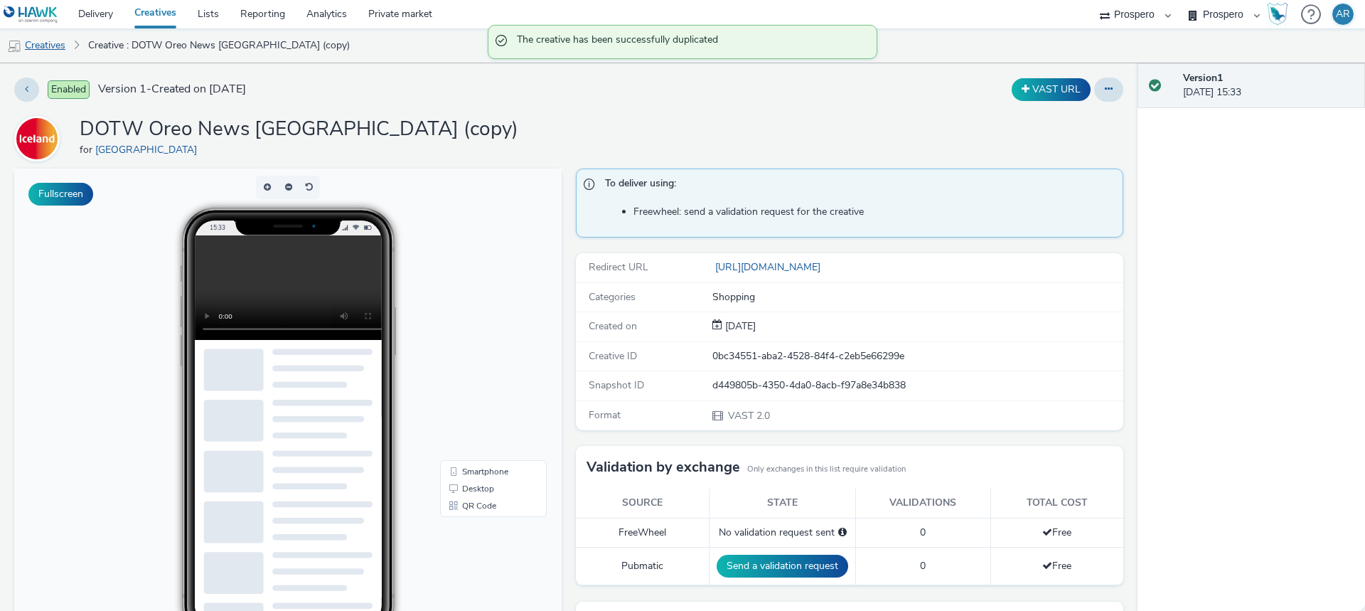
click at [44, 54] on link "Creatives" at bounding box center [36, 45] width 73 height 34
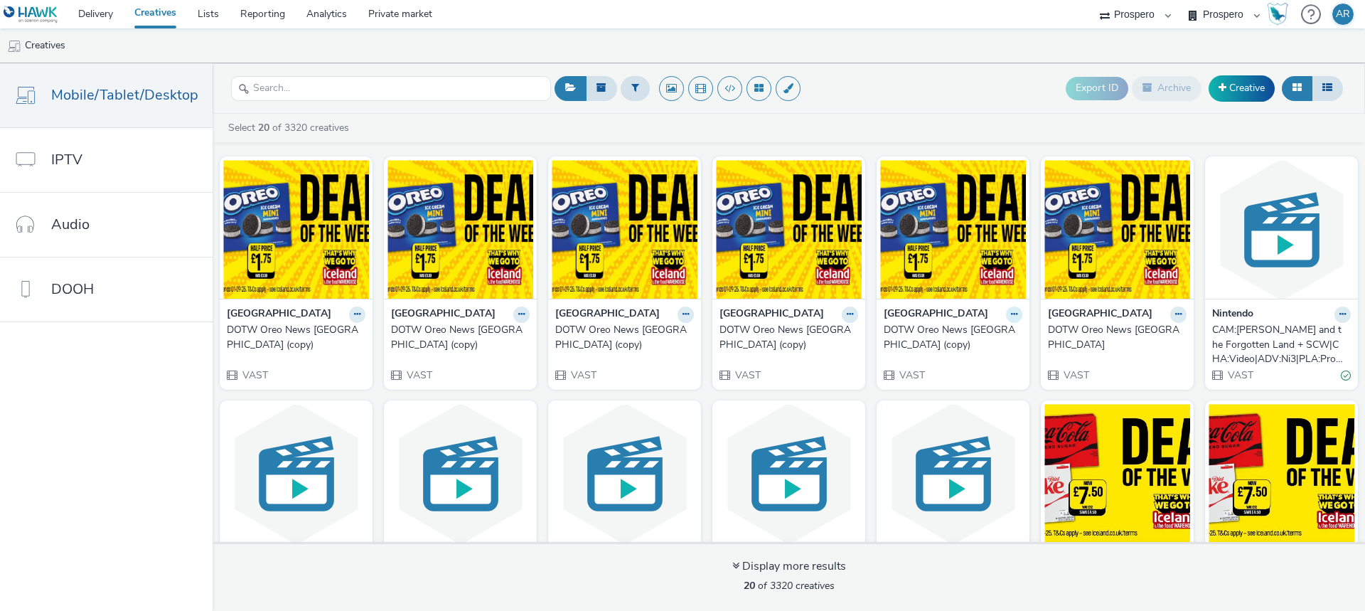
click at [365, 313] on button at bounding box center [357, 314] width 16 height 16
click at [959, 338] on link "Edit" at bounding box center [969, 339] width 107 height 28
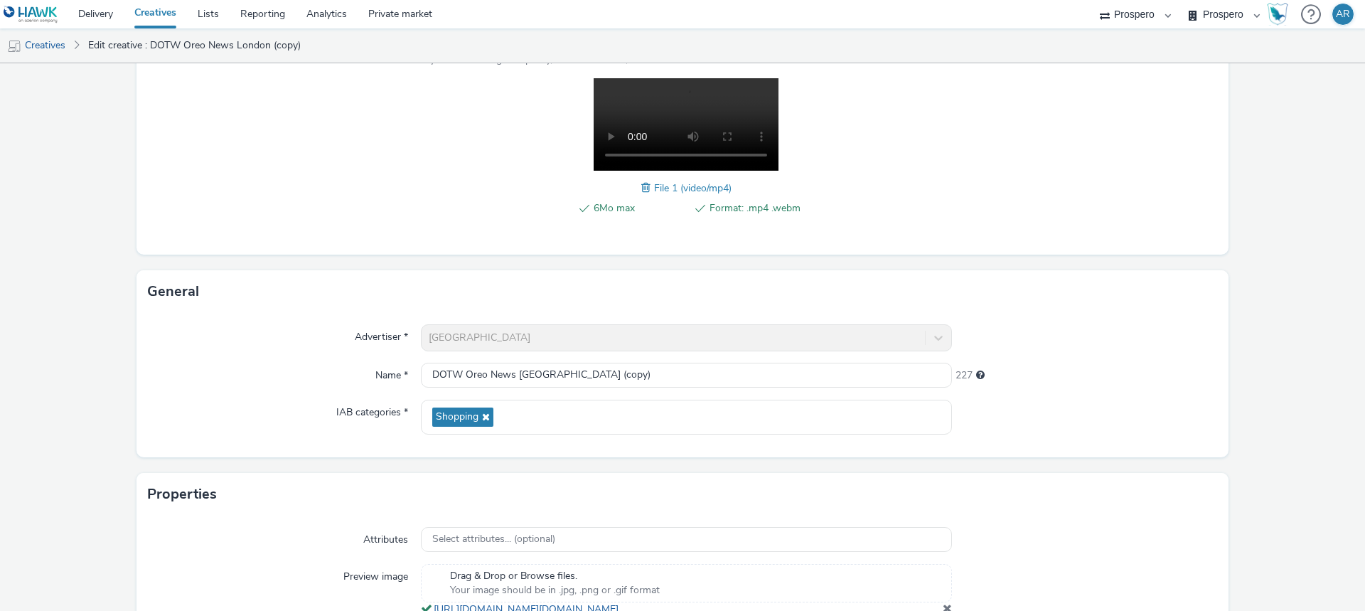
scroll to position [217, 0]
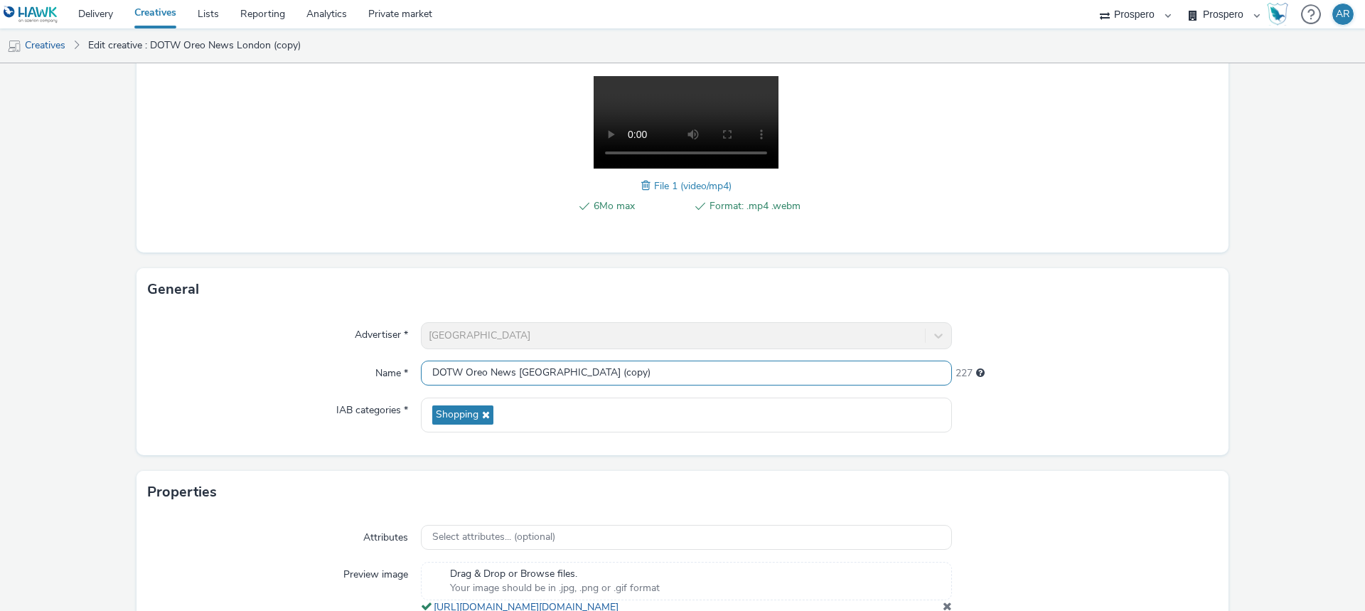
click at [603, 379] on input "DOTW Oreo News [GEOGRAPHIC_DATA] (copy)" at bounding box center [686, 372] width 531 height 25
type input "DOTW Oreo News Conquest"
click at [1217, 370] on div "Advertiser * [GEOGRAPHIC_DATA] Name * DOTW Oreo News Conquest 232 IAB categorie…" at bounding box center [682, 383] width 1092 height 144
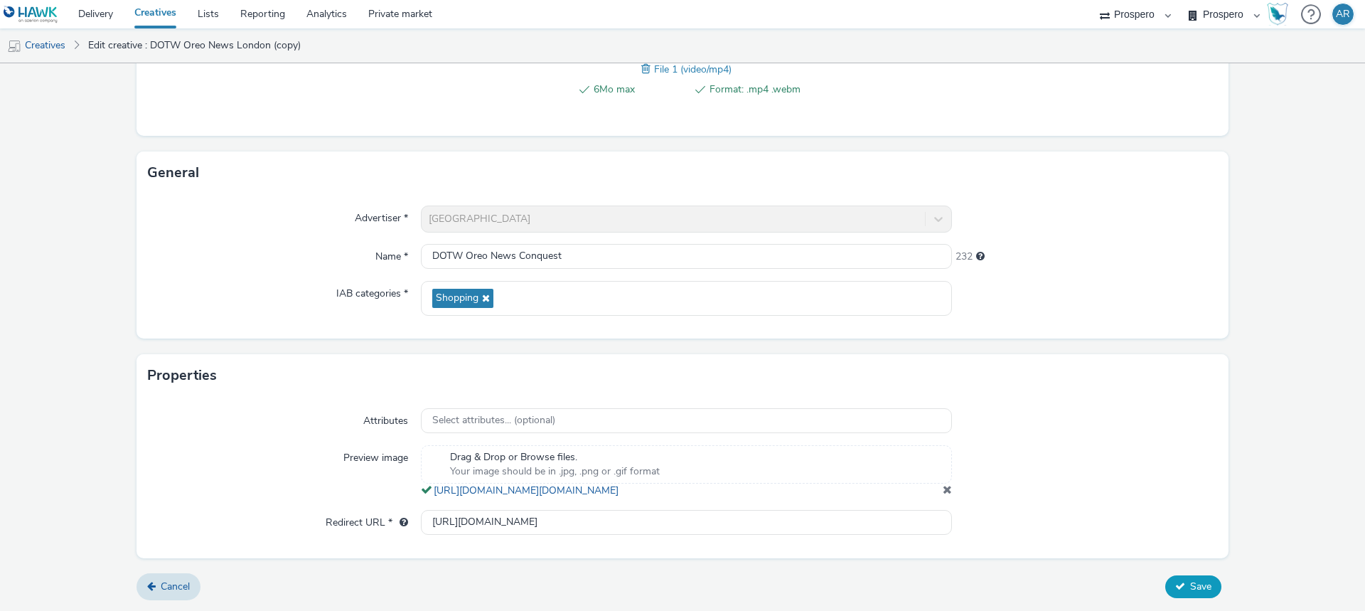
click at [1176, 589] on button "Save" at bounding box center [1193, 586] width 56 height 23
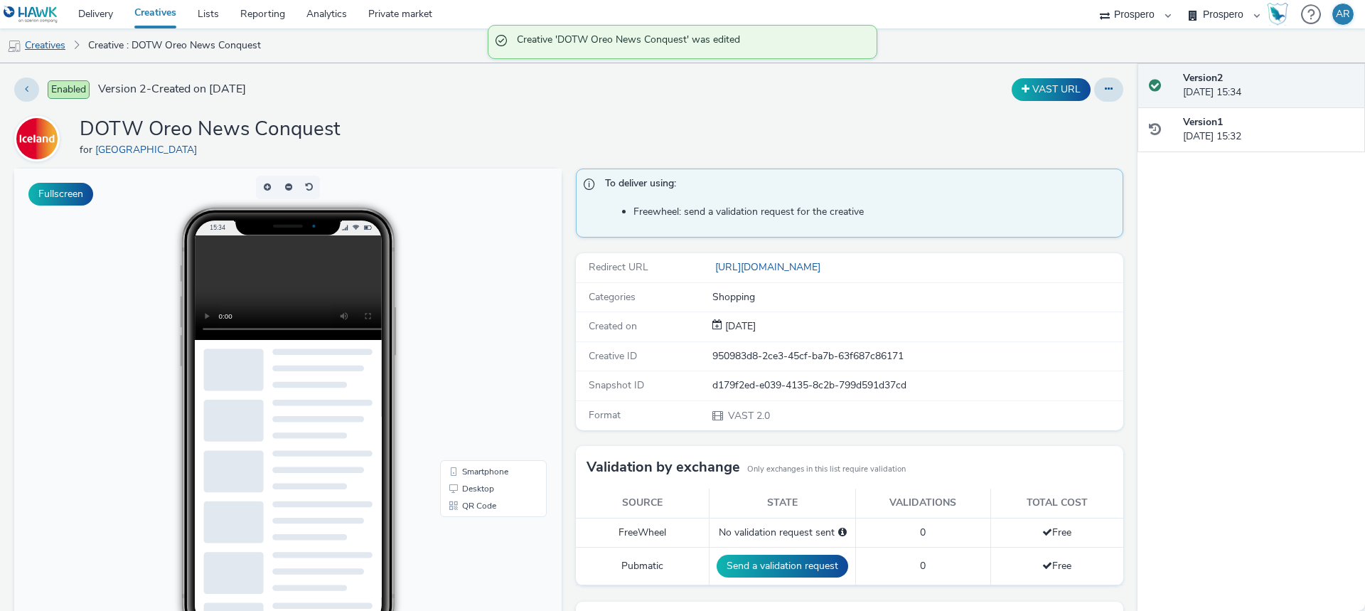
click at [58, 47] on link "Creatives" at bounding box center [36, 45] width 73 height 34
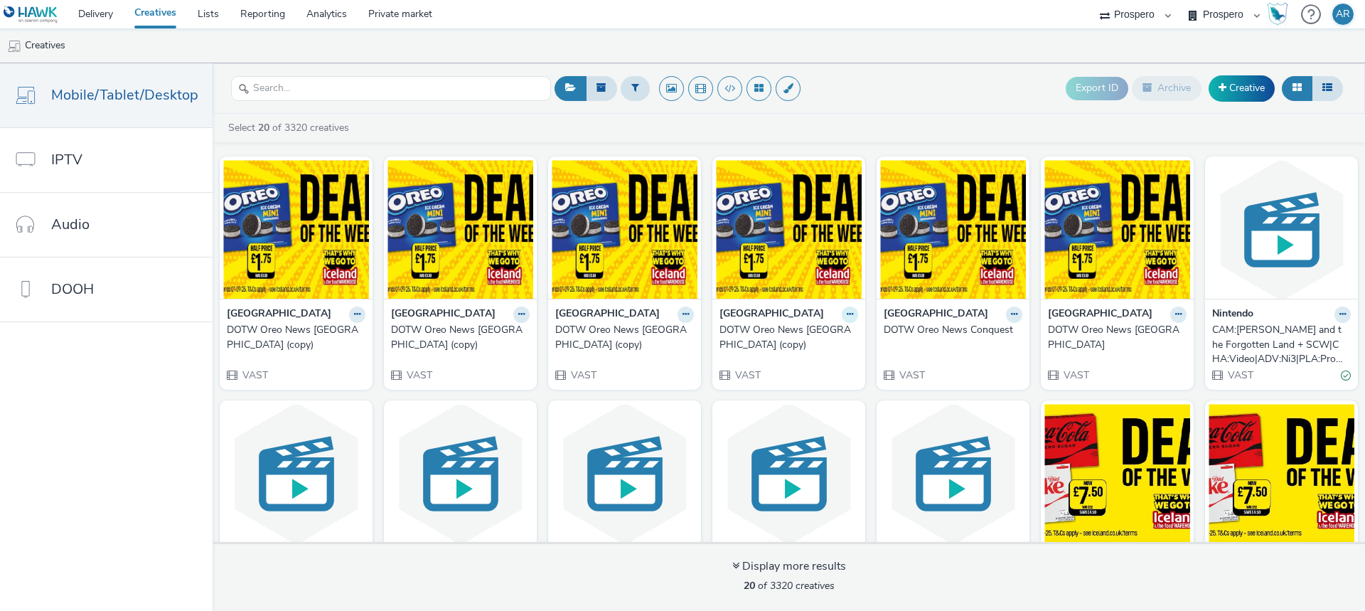
click at [360, 317] on icon at bounding box center [357, 314] width 6 height 9
click at [788, 340] on link "Edit" at bounding box center [804, 339] width 107 height 28
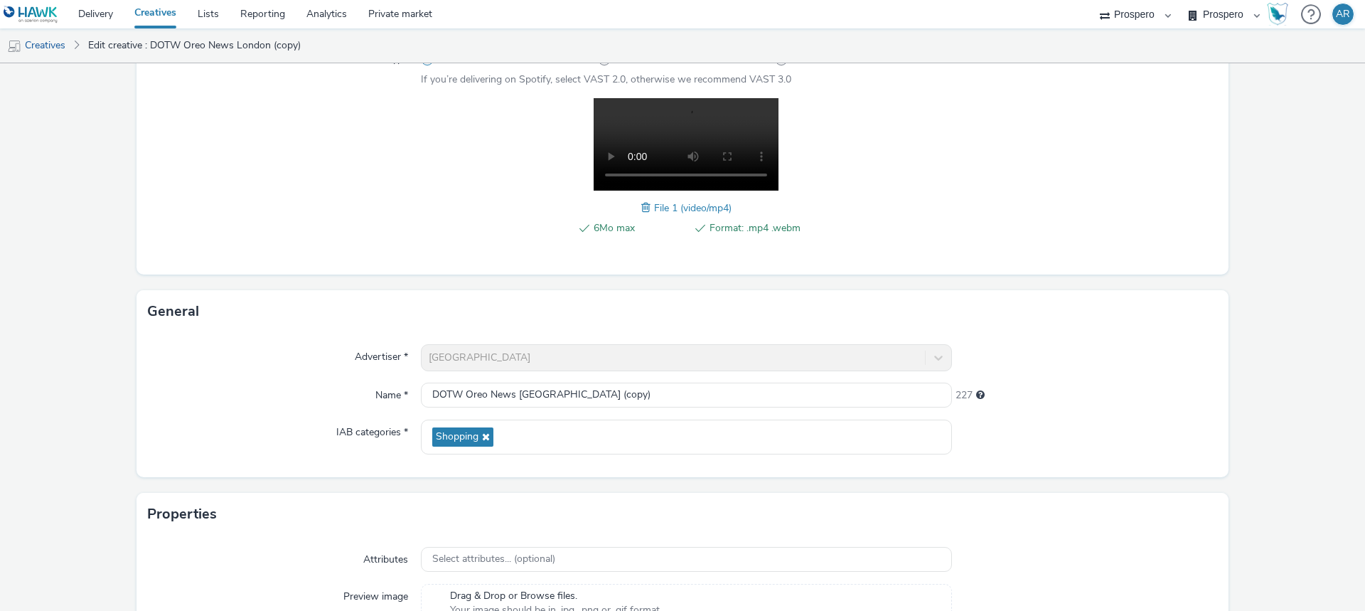
scroll to position [198, 0]
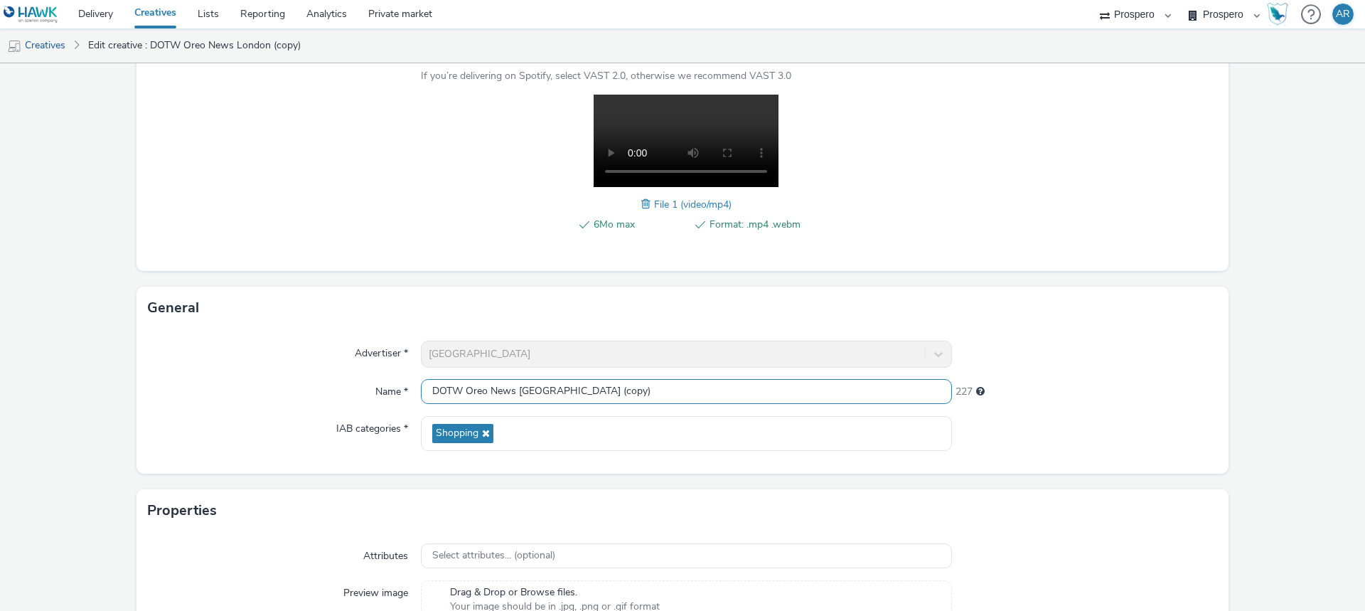
drag, startPoint x: 589, startPoint y: 395, endPoint x: 516, endPoint y: 383, distance: 74.2
click at [516, 383] on input "DOTW Oreo News [GEOGRAPHIC_DATA] (copy)" at bounding box center [686, 391] width 531 height 25
type input "DOTW Oreo News Heartland"
click at [1253, 370] on form "Edit creative Content Upload type File upload Vast XML Vast Url Vast type Vast …" at bounding box center [682, 305] width 1365 height 881
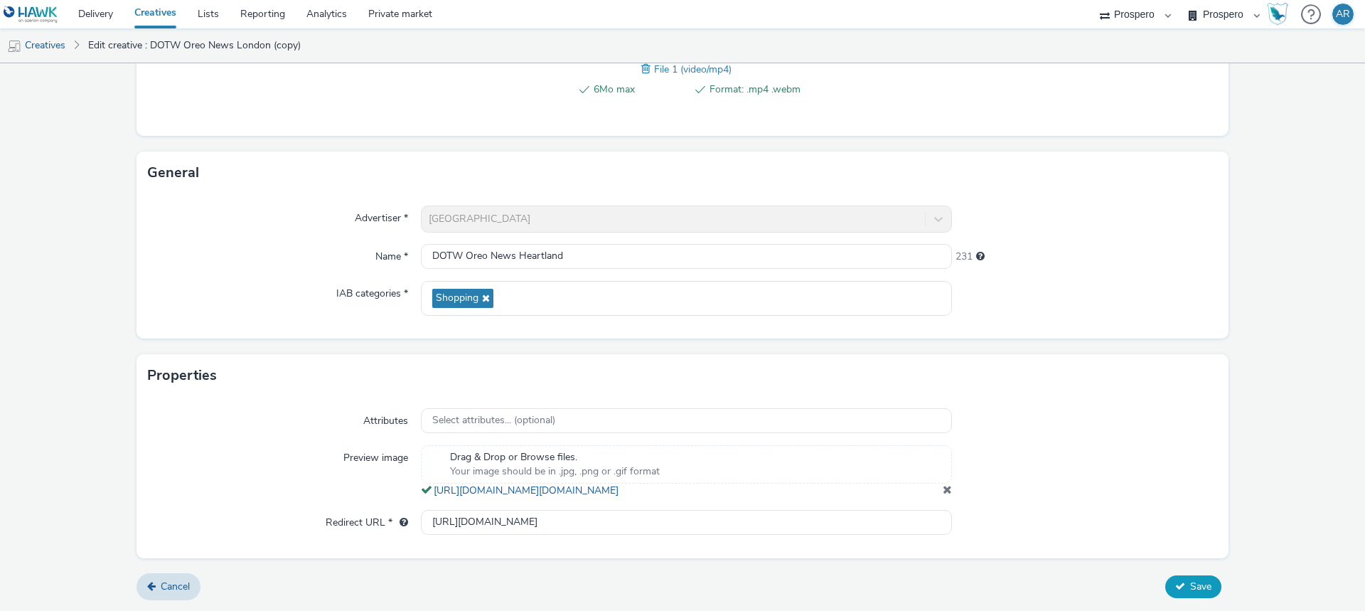
click at [1177, 584] on button "Save" at bounding box center [1193, 586] width 56 height 23
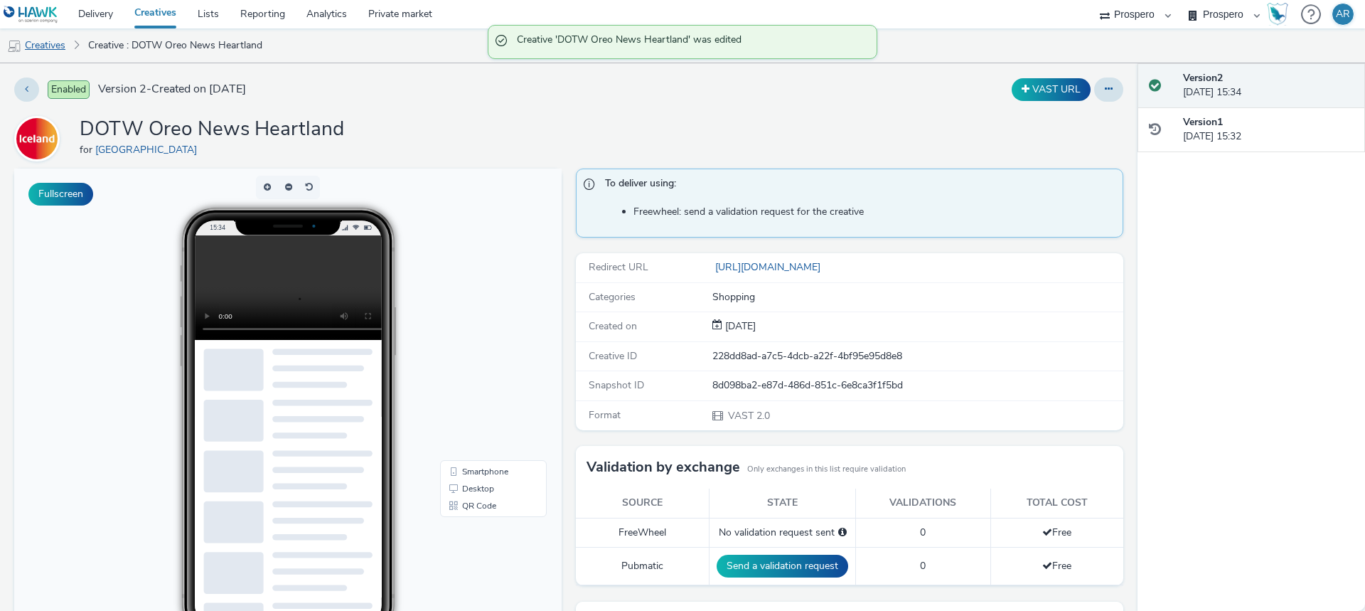
click at [60, 49] on link "Creatives" at bounding box center [36, 45] width 73 height 34
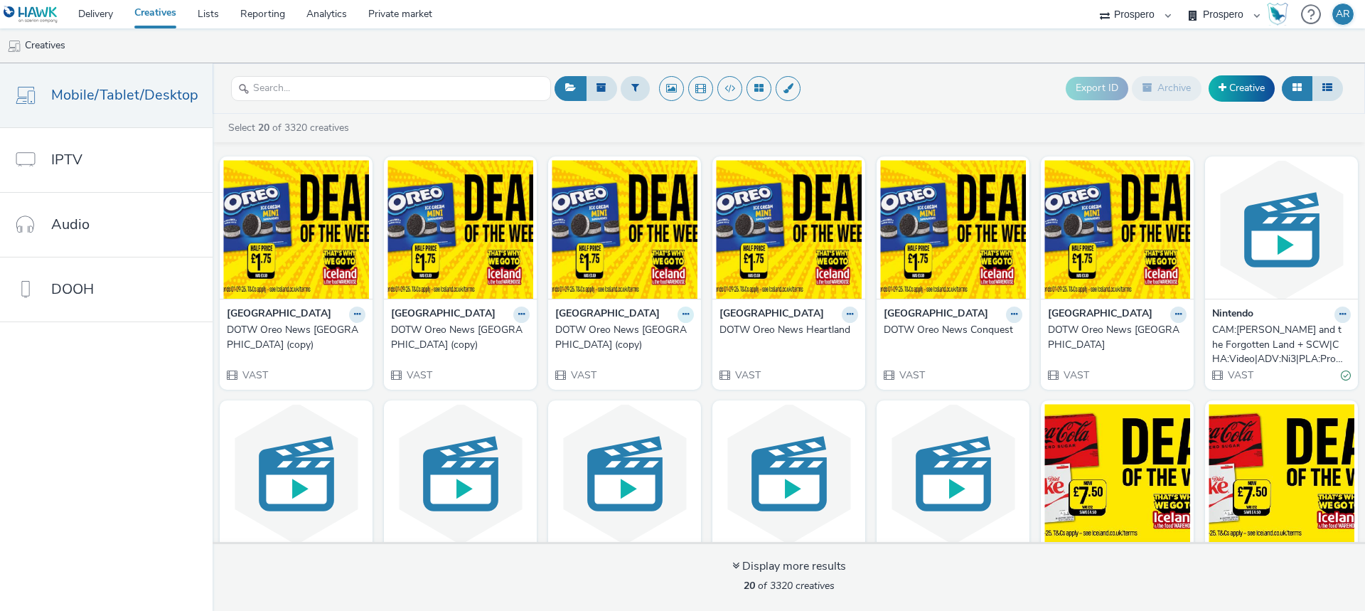
click at [360, 311] on icon at bounding box center [357, 314] width 6 height 9
click at [634, 340] on link "Edit" at bounding box center [640, 339] width 107 height 28
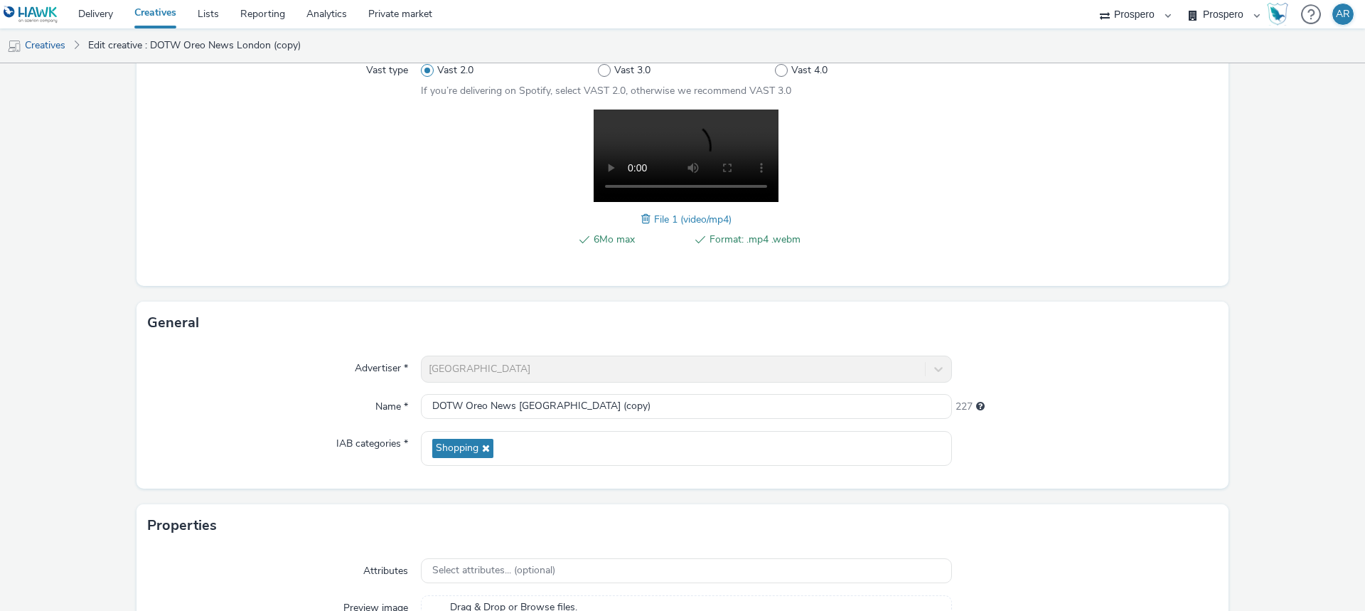
scroll to position [209, 0]
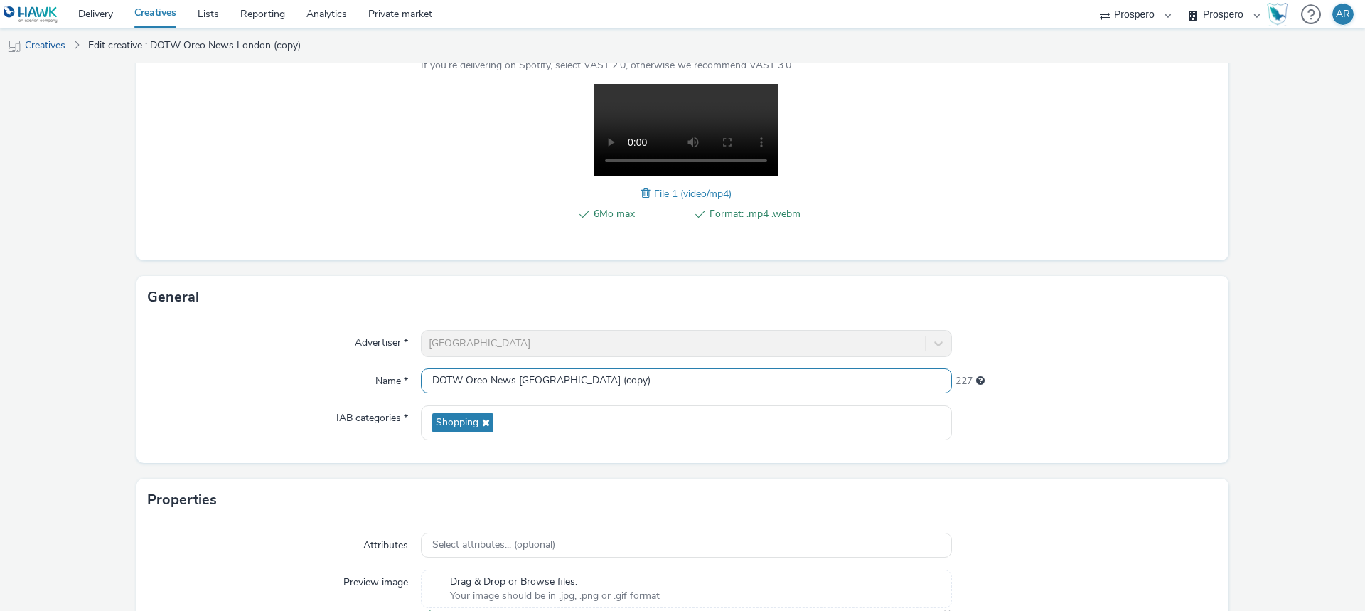
click at [512, 380] on input "DOTW Oreo News [GEOGRAPHIC_DATA] (copy)" at bounding box center [686, 380] width 531 height 25
click at [599, 382] on input "DOTW Oreo Reach London (copy)" at bounding box center [686, 380] width 531 height 25
type input "DOTW Oreo Reach [GEOGRAPHIC_DATA]"
click at [1248, 417] on form "Edit creative Content Upload type File upload Vast XML Vast Url Vast type Vast …" at bounding box center [682, 294] width 1365 height 881
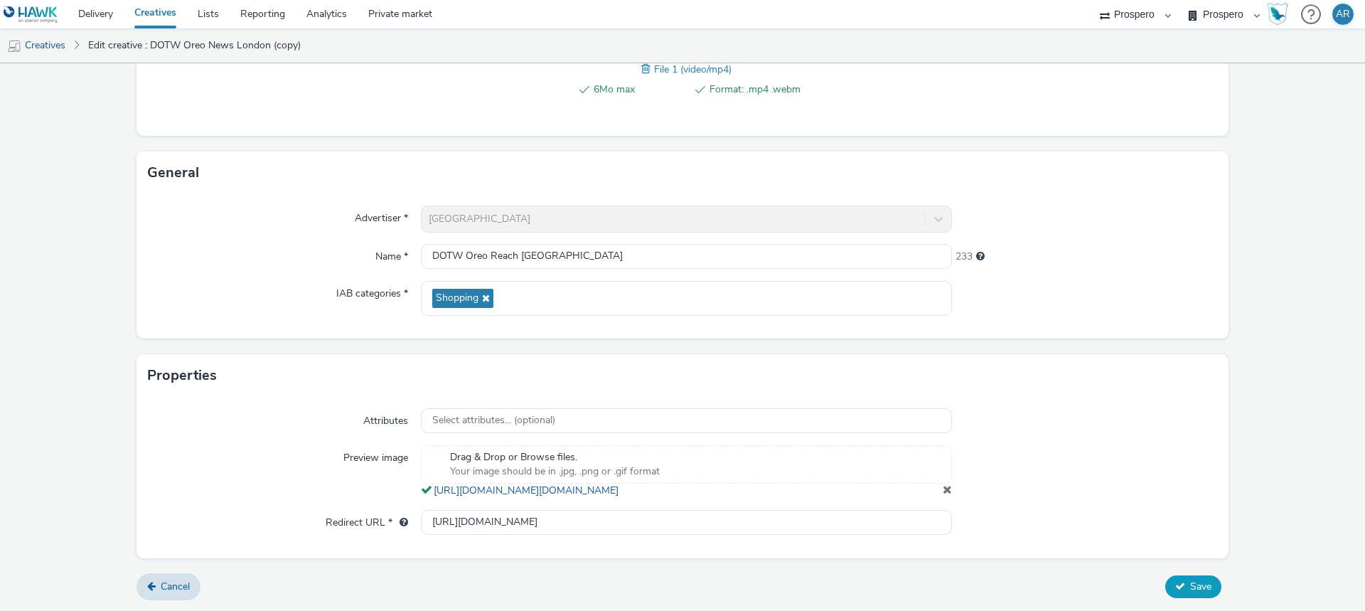
click at [1184, 596] on button "Save" at bounding box center [1193, 586] width 56 height 23
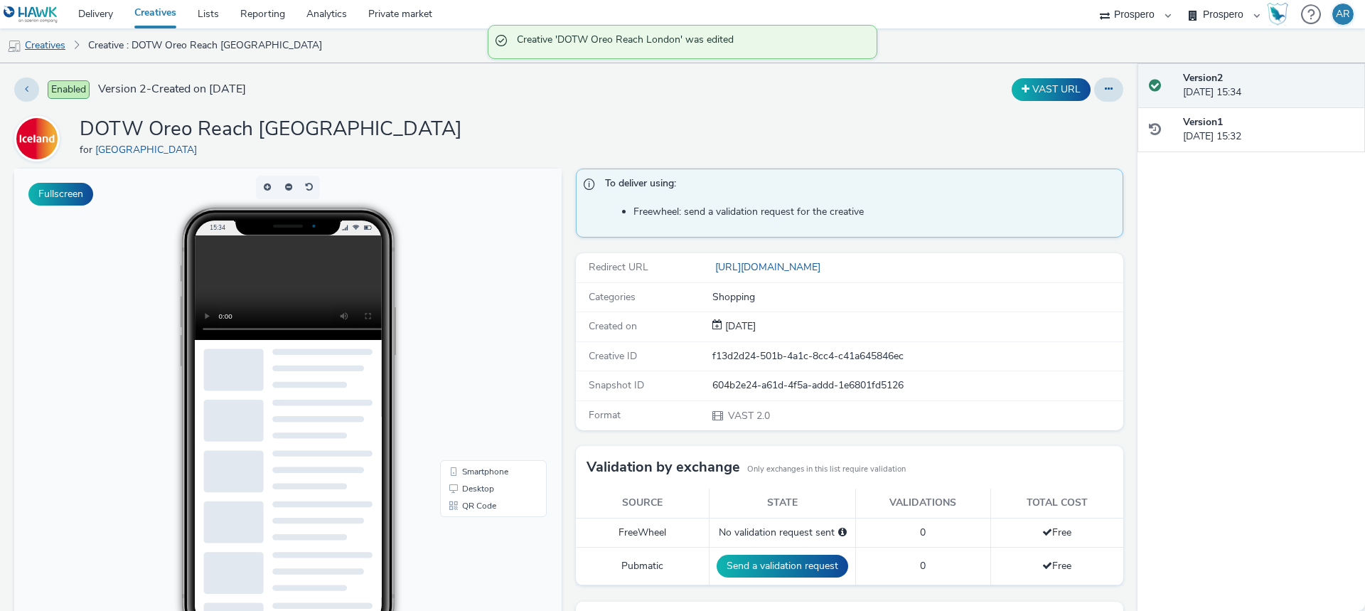
click at [59, 48] on link "Creatives" at bounding box center [36, 45] width 73 height 34
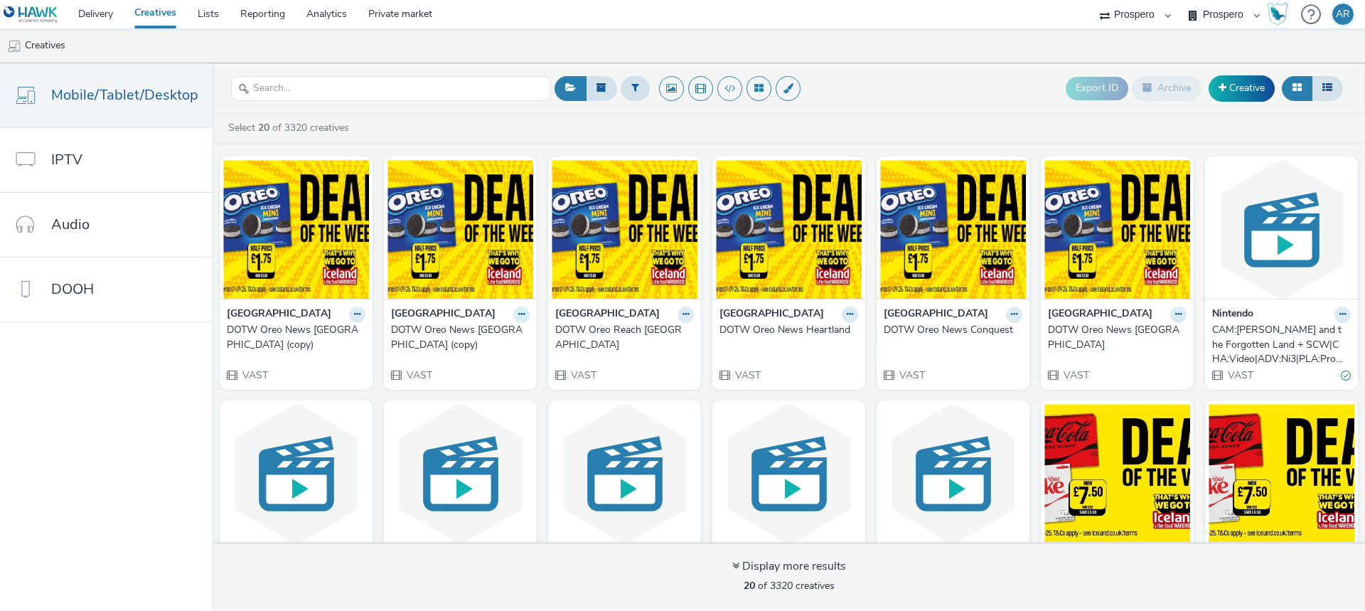
click at [365, 313] on button at bounding box center [357, 314] width 16 height 16
click at [487, 336] on link "Edit" at bounding box center [476, 339] width 107 height 28
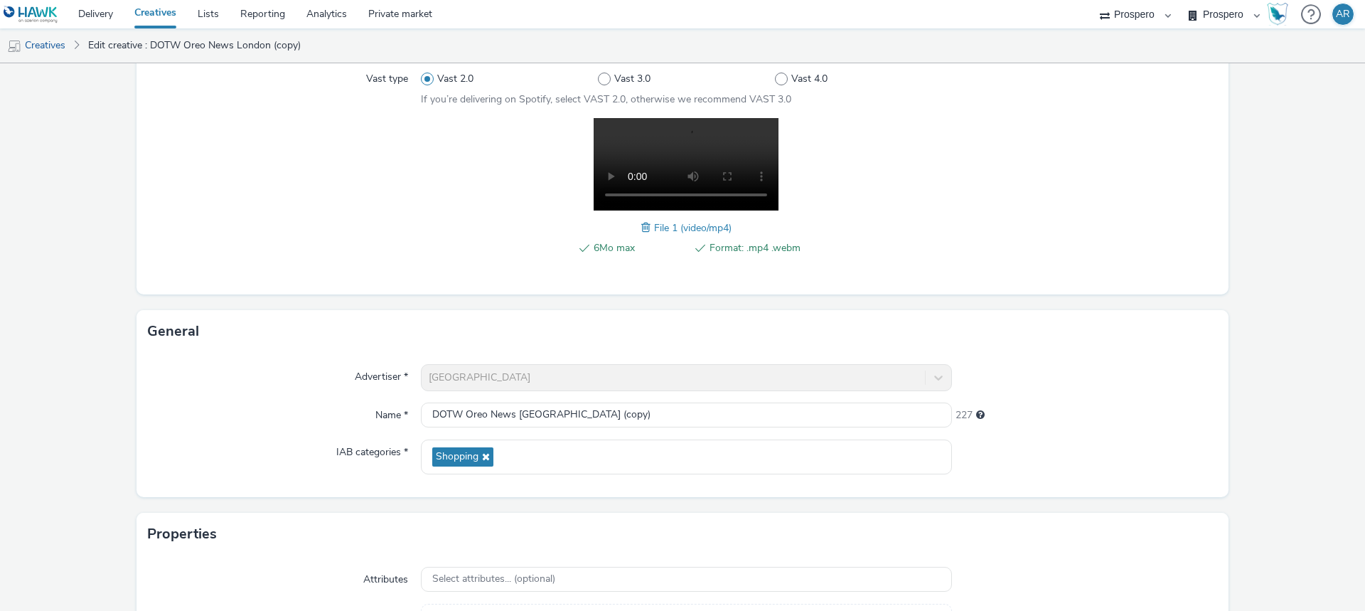
scroll to position [176, 0]
click at [588, 415] on input "DOTW Oreo News [GEOGRAPHIC_DATA] (copy)" at bounding box center [686, 413] width 531 height 25
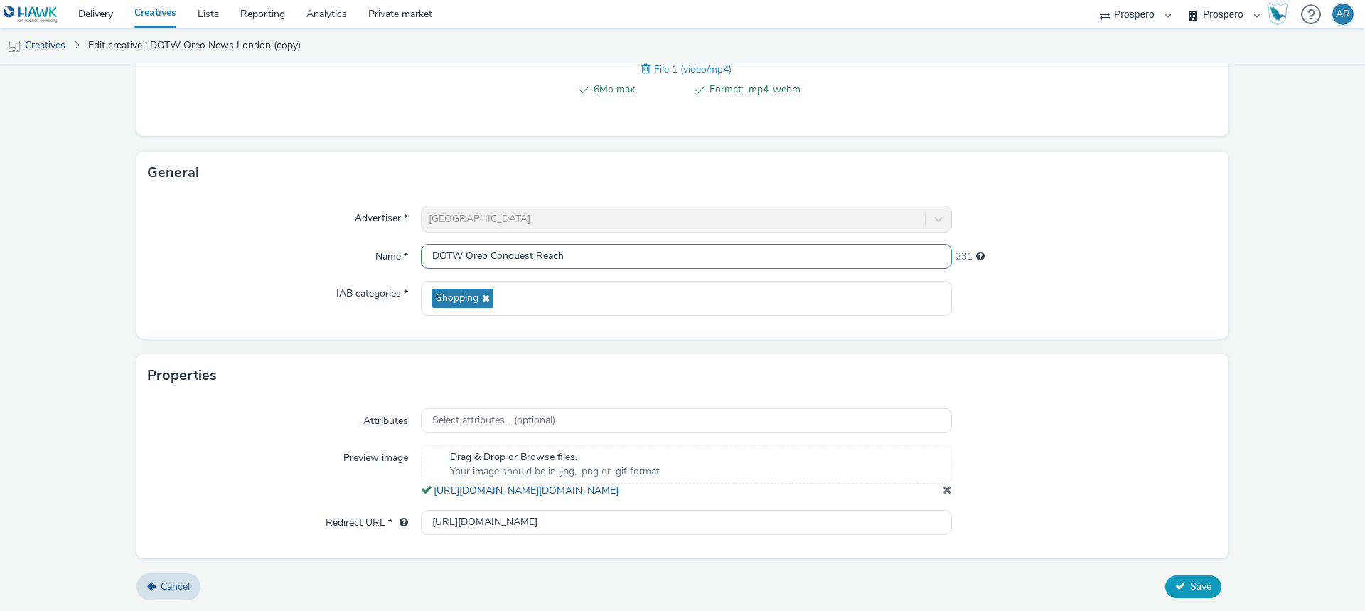
type input "DOTW Oreo Conquest Reach"
click at [1192, 593] on span "Save" at bounding box center [1200, 586] width 21 height 14
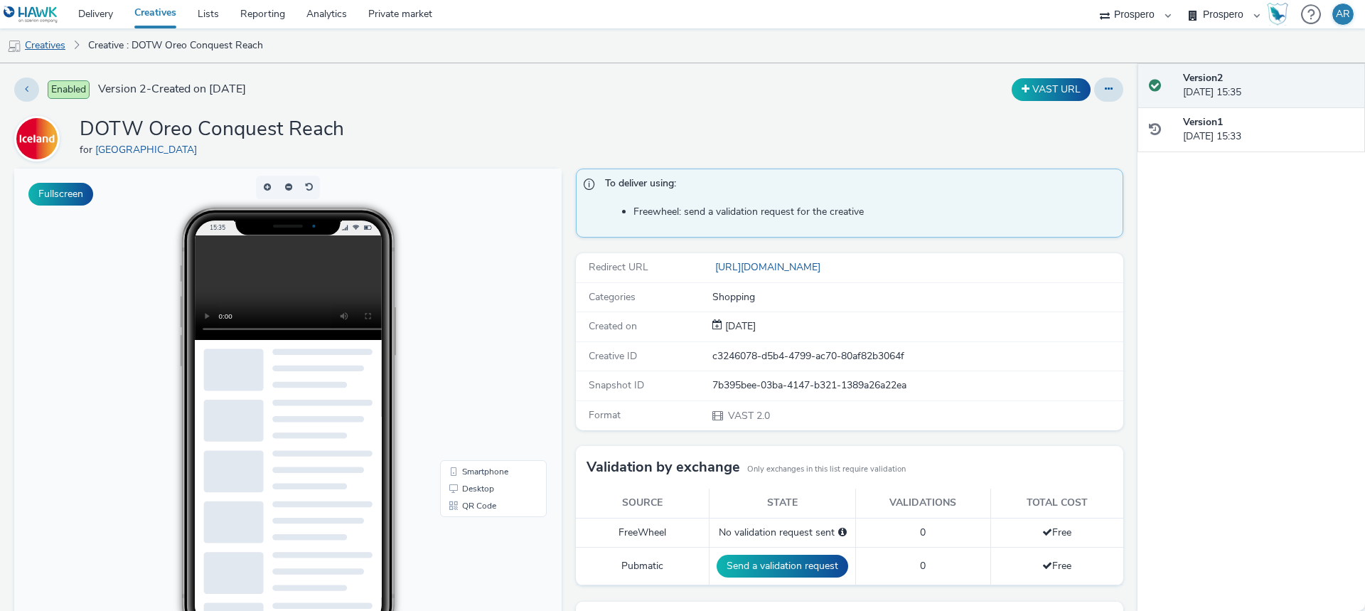
click at [43, 49] on link "Creatives" at bounding box center [36, 45] width 73 height 34
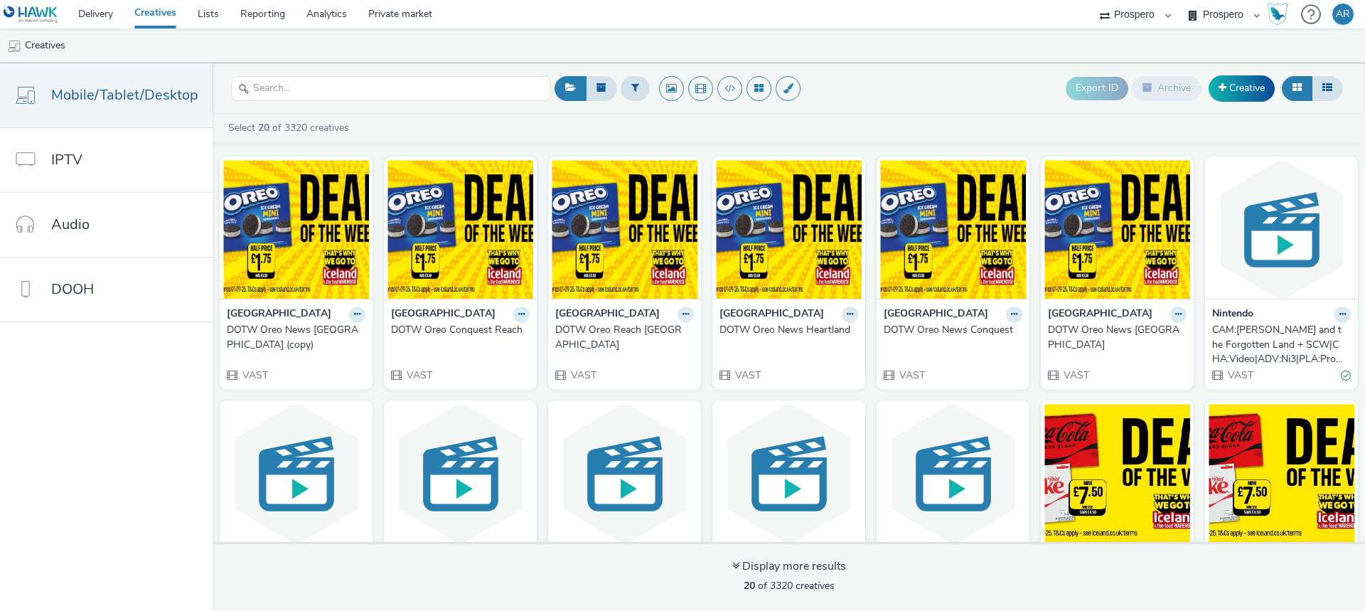
click at [360, 311] on icon at bounding box center [357, 314] width 6 height 9
click at [471, 343] on link "Edit" at bounding box center [476, 339] width 107 height 28
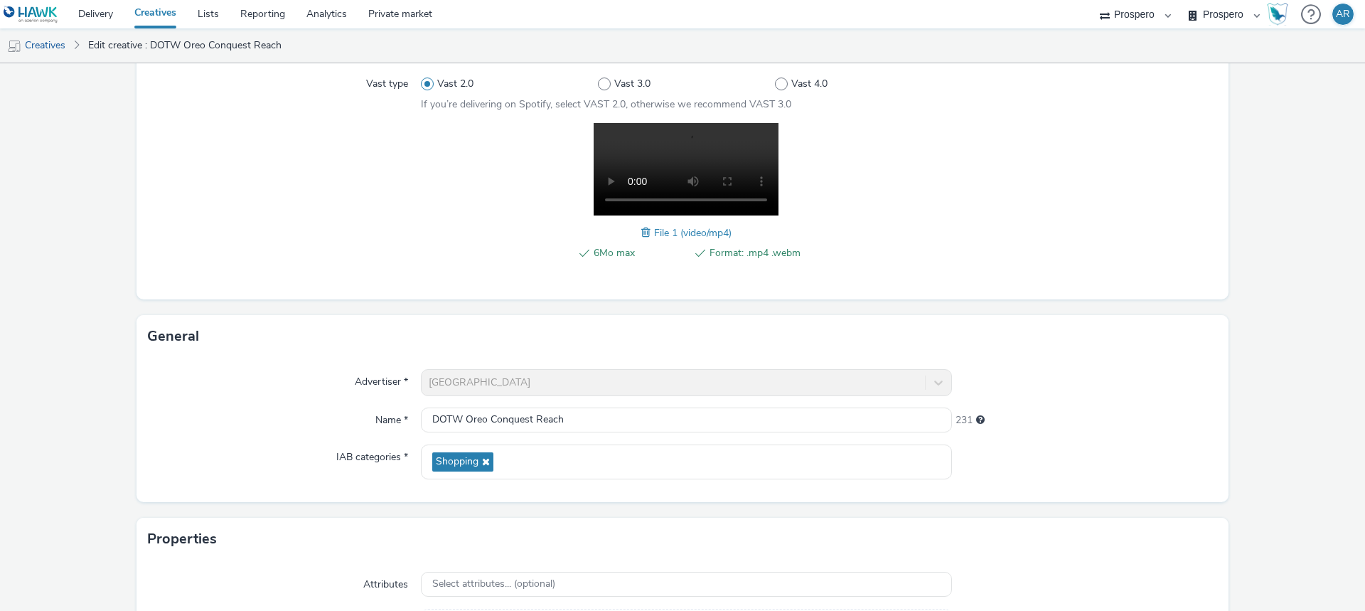
scroll to position [174, 0]
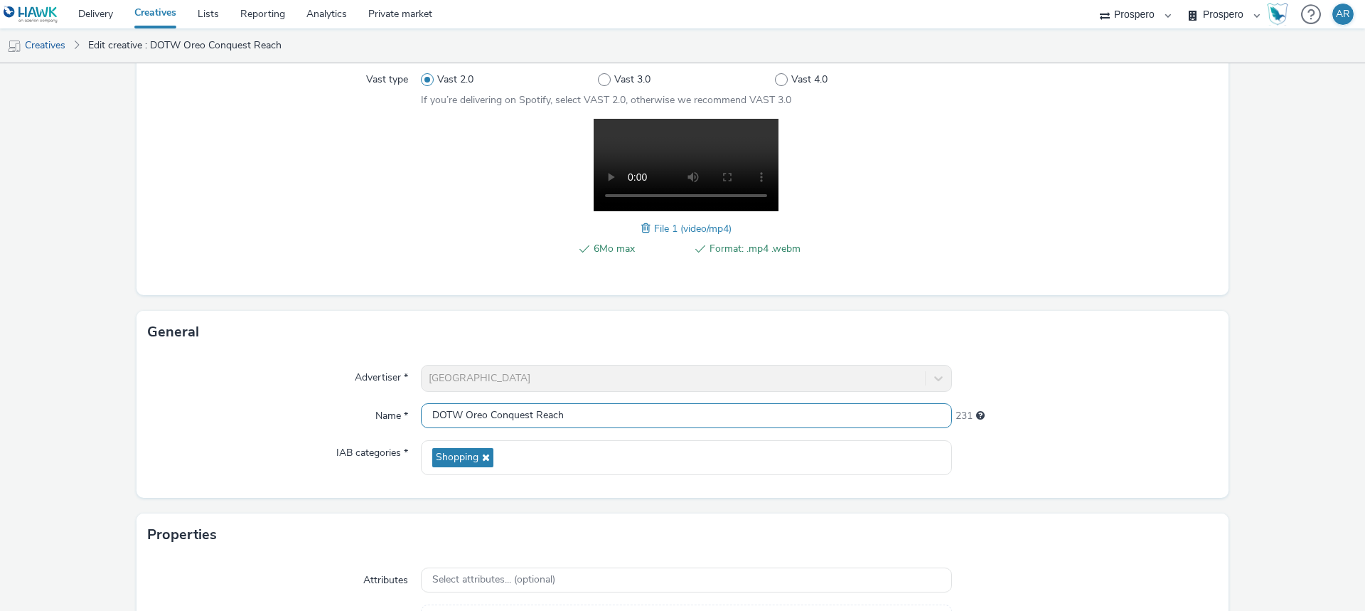
click at [588, 421] on input "DOTW Oreo Conquest Reach" at bounding box center [686, 415] width 531 height 25
click at [533, 414] on input "DOTW Oreo Conquest Reach Conquest" at bounding box center [686, 415] width 531 height 25
type input "DOTW Oreo Reach Conquest"
click at [1254, 427] on form "Edit creative Content Upload type File upload Vast XML Vast Url Vast type Vast …" at bounding box center [682, 329] width 1365 height 881
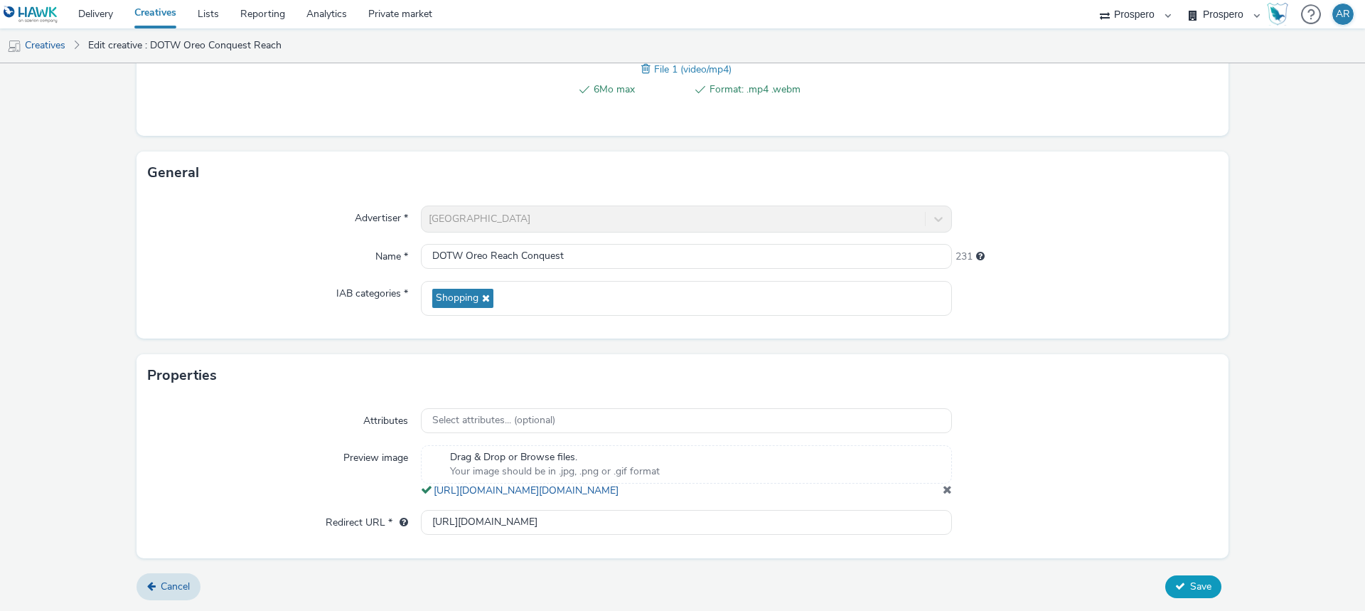
click at [1191, 584] on span "Save" at bounding box center [1200, 586] width 21 height 14
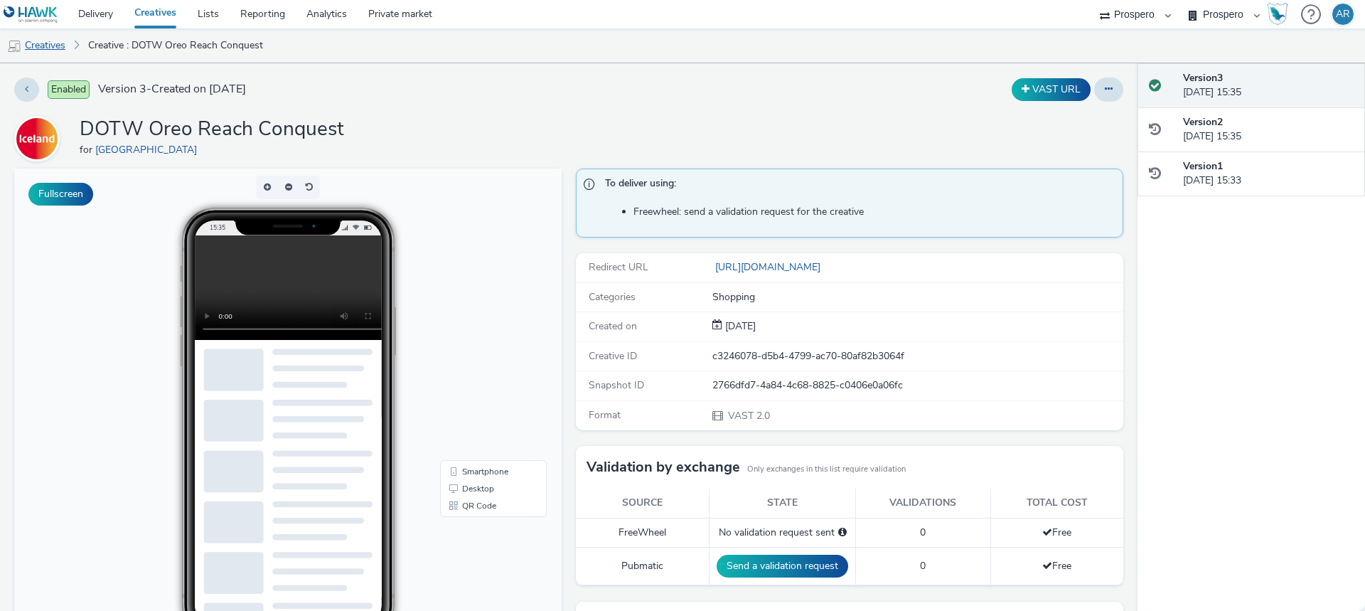
click at [50, 48] on link "Creatives" at bounding box center [36, 45] width 73 height 34
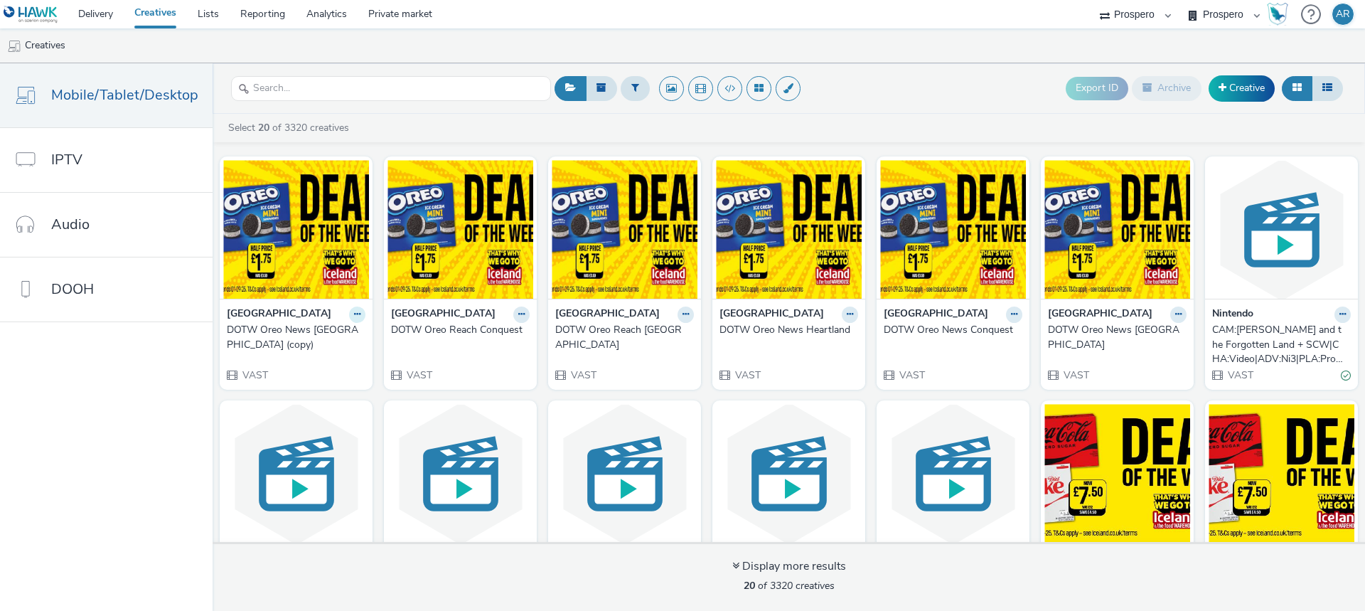
click at [355, 313] on icon at bounding box center [357, 314] width 6 height 9
click at [311, 345] on link "Edit" at bounding box center [312, 339] width 107 height 28
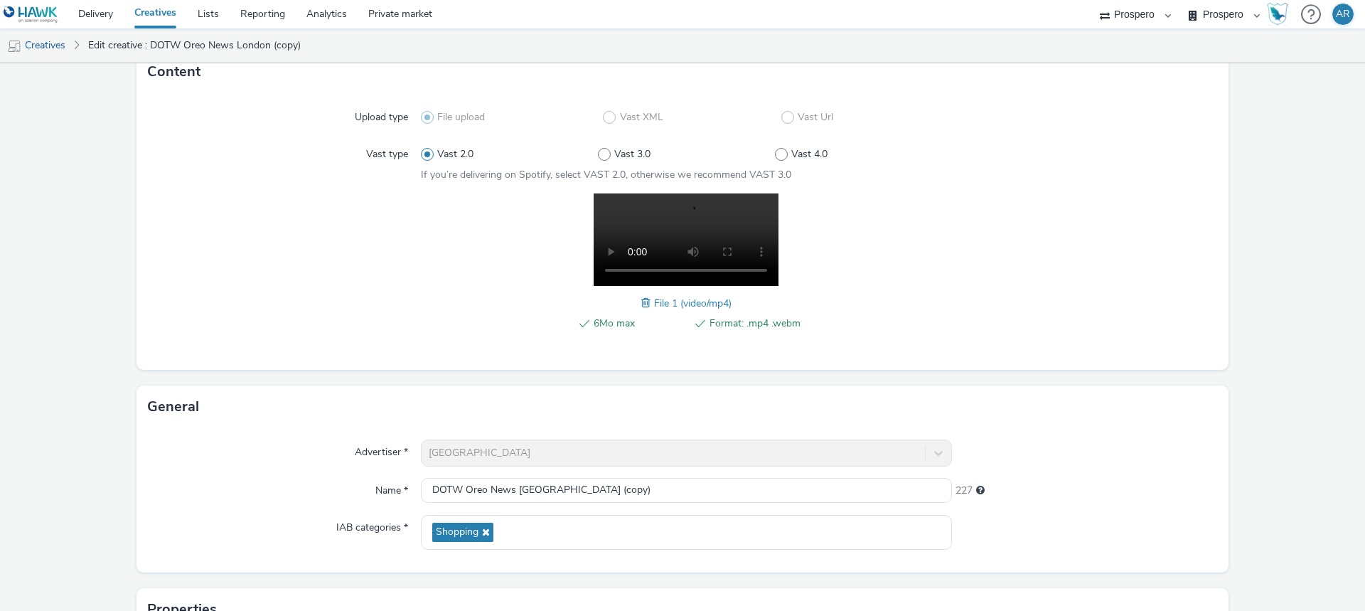
scroll to position [100, 0]
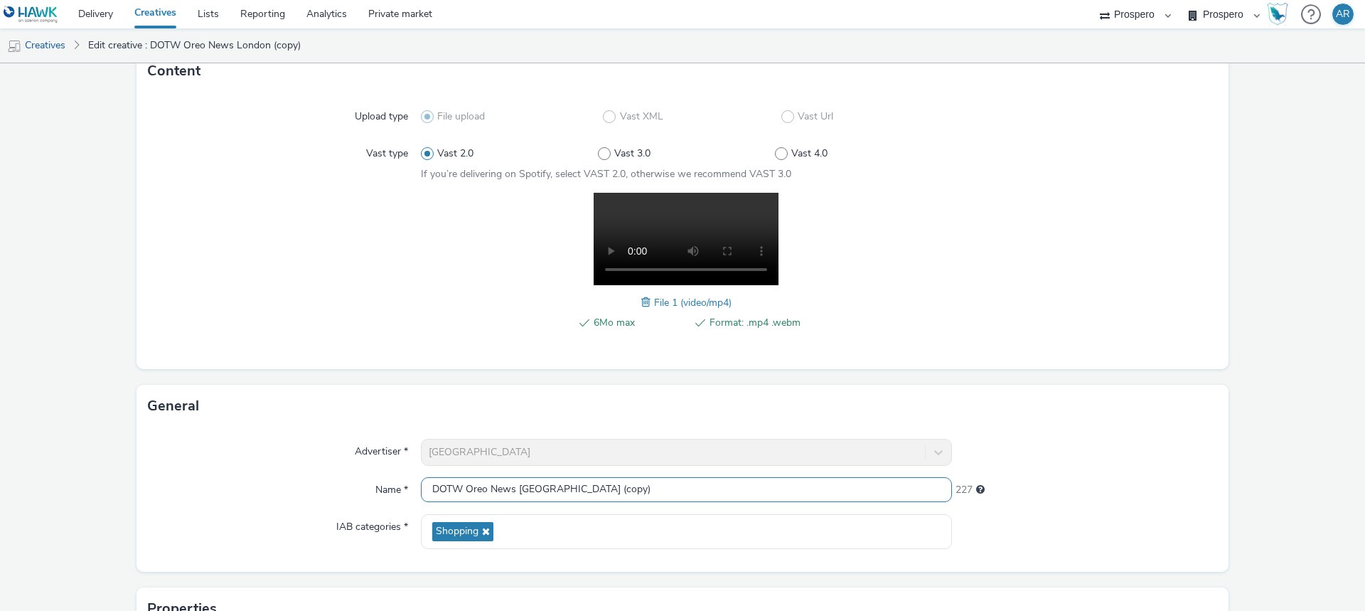
drag, startPoint x: 599, startPoint y: 486, endPoint x: 490, endPoint y: 484, distance: 108.8
click at [490, 484] on input "DOTW Oreo News [GEOGRAPHIC_DATA] (copy)" at bounding box center [686, 489] width 531 height 25
type input "DOTW Oreo Reach Heartland"
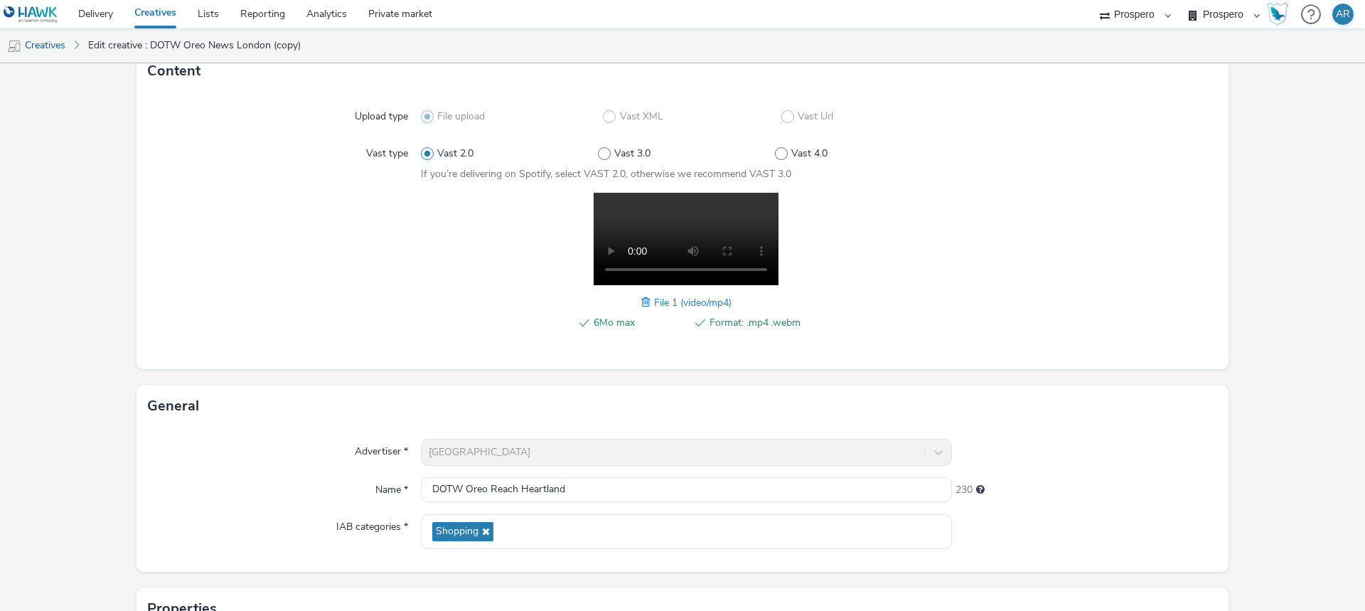
click at [1267, 431] on form "Edit creative Content Upload type File upload Vast XML Vast Url Vast type Vast …" at bounding box center [682, 403] width 1365 height 881
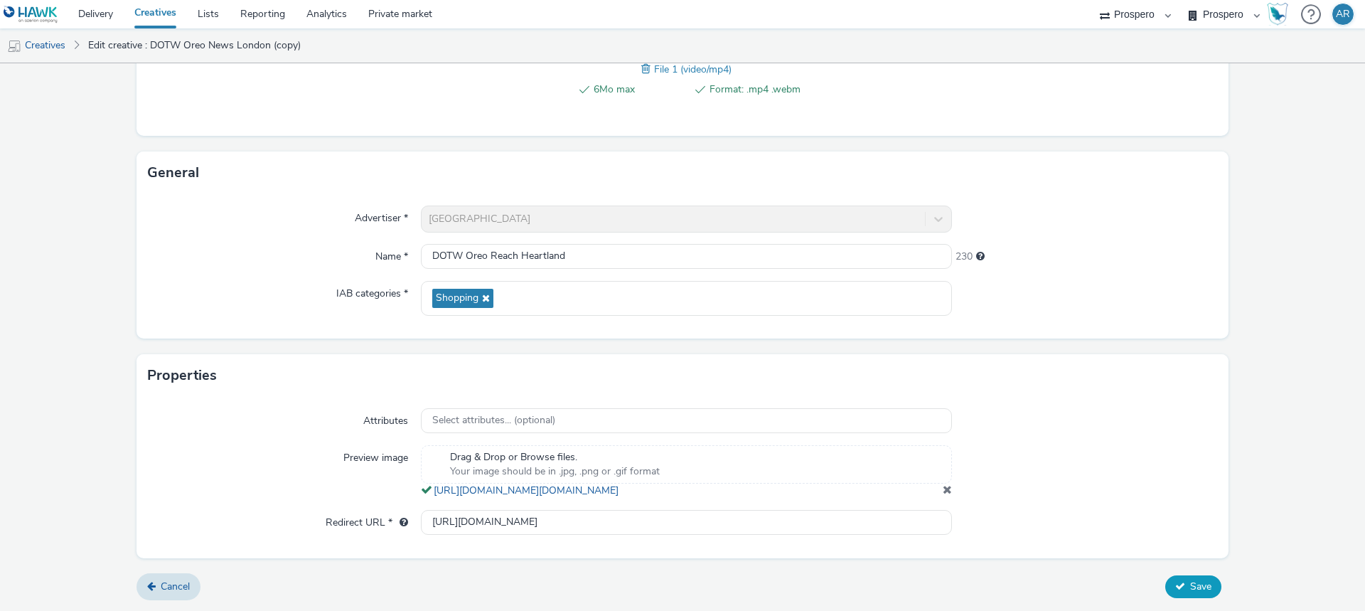
click at [1203, 589] on button "Save" at bounding box center [1193, 586] width 56 height 23
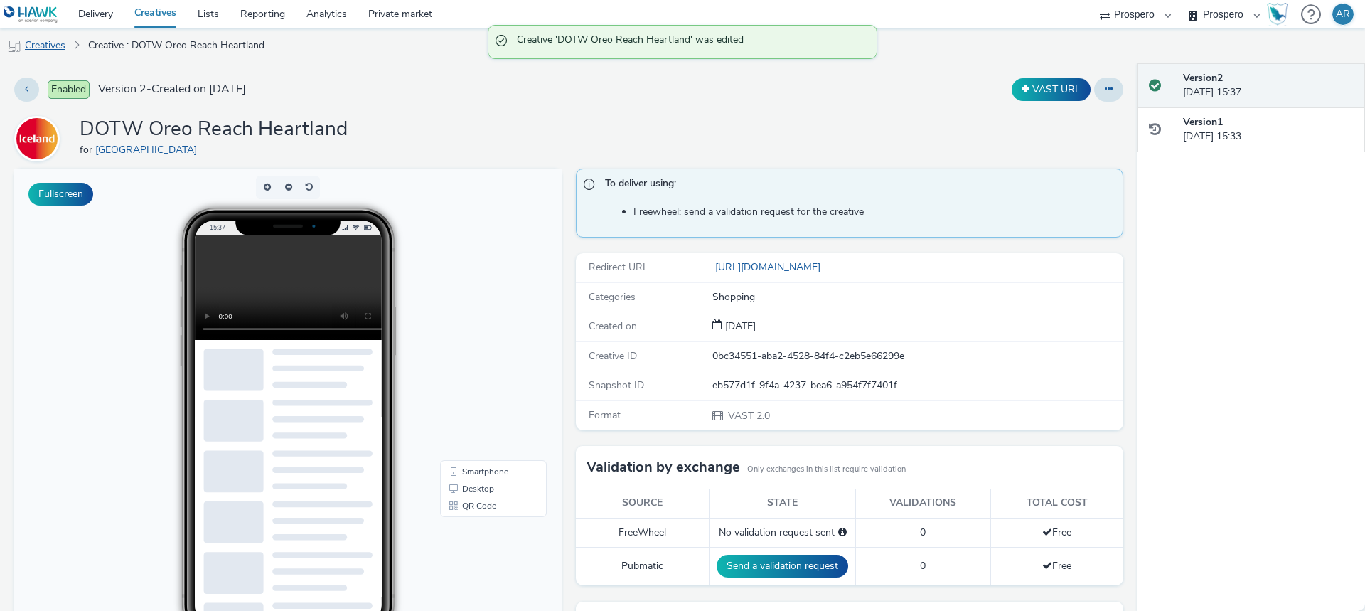
click at [63, 43] on link "Creatives" at bounding box center [36, 45] width 73 height 34
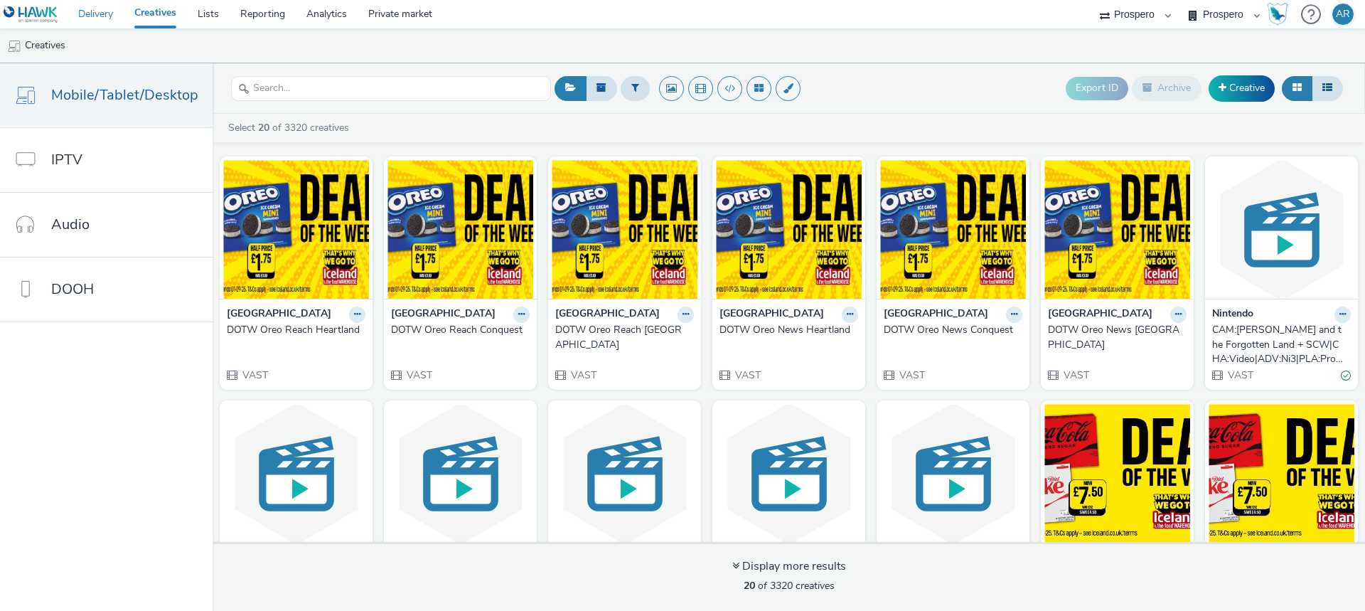
click at [75, 11] on link "Delivery" at bounding box center [96, 14] width 56 height 28
